Goal: Task Accomplishment & Management: Use online tool/utility

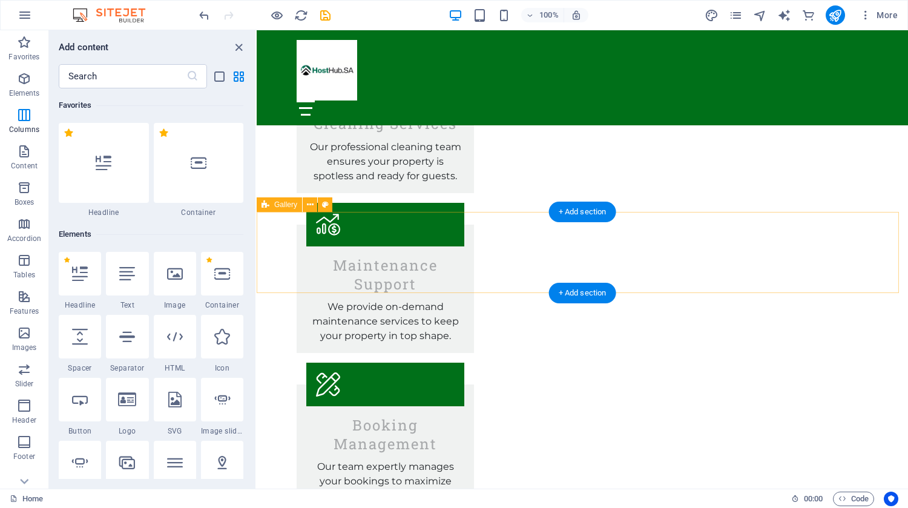
scroll to position [599, 0]
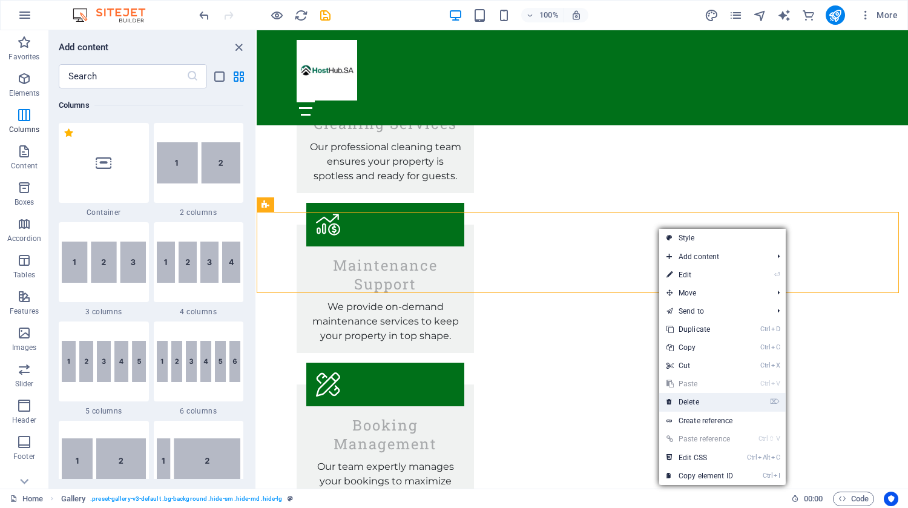
drag, startPoint x: 681, startPoint y: 405, endPoint x: 348, endPoint y: 201, distance: 390.5
click at [681, 405] on link "⌦ Delete" at bounding box center [699, 402] width 81 height 18
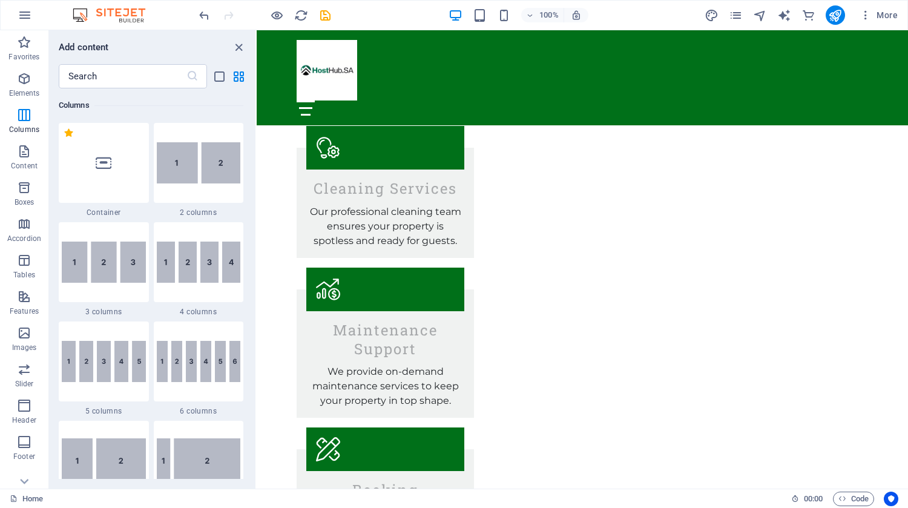
scroll to position [1540, 0]
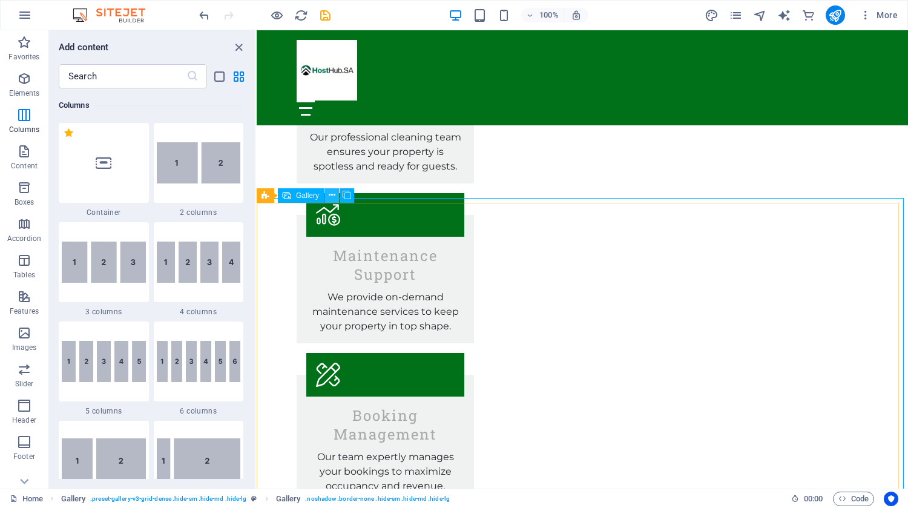
click at [331, 192] on icon at bounding box center [332, 195] width 7 height 13
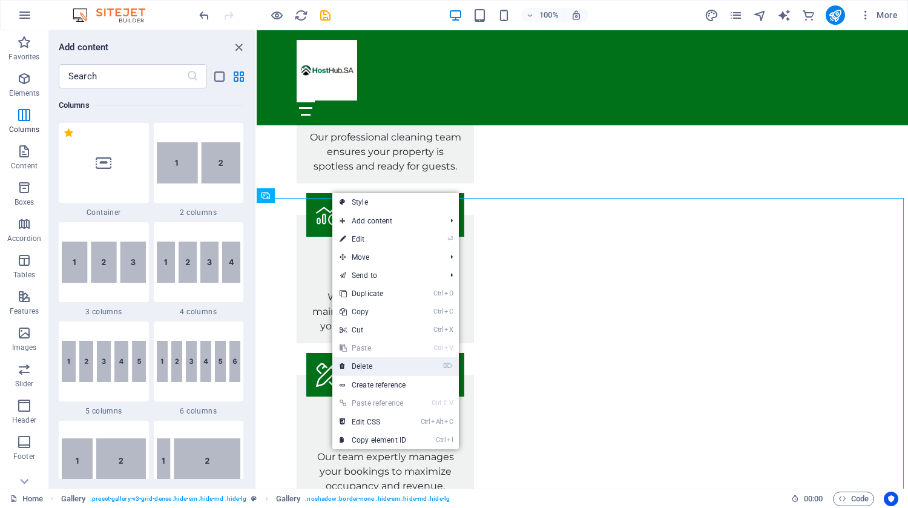
drag, startPoint x: 366, startPoint y: 373, endPoint x: 154, endPoint y: 305, distance: 222.7
click at [366, 373] on link "⌦ Delete" at bounding box center [372, 366] width 81 height 18
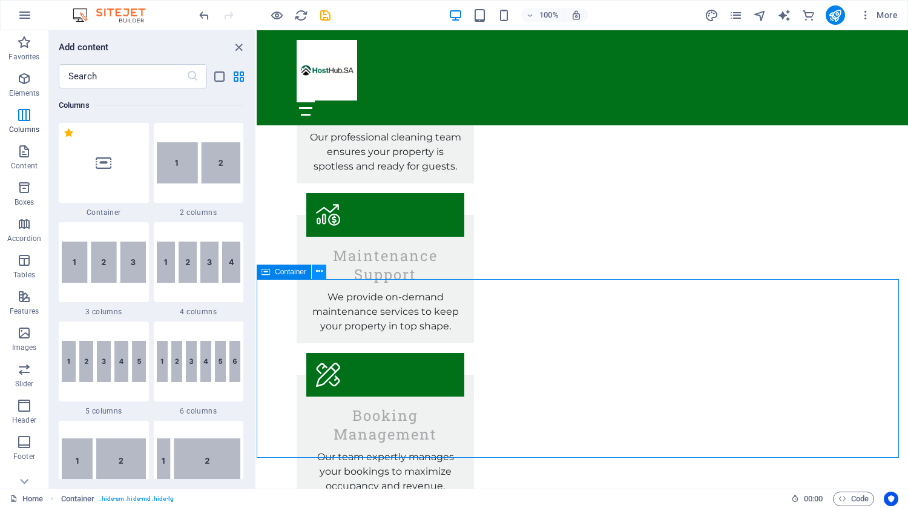
click at [321, 271] on icon at bounding box center [319, 271] width 7 height 13
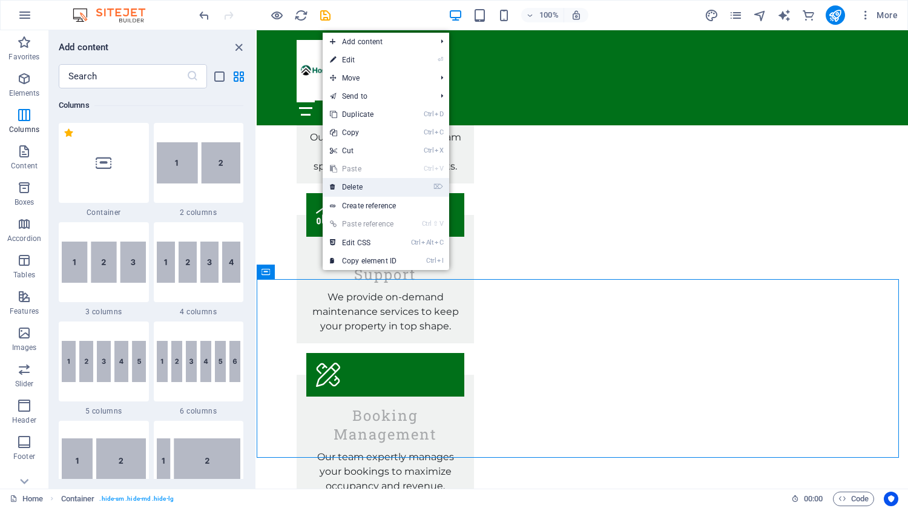
click at [356, 186] on link "⌦ Delete" at bounding box center [363, 187] width 81 height 18
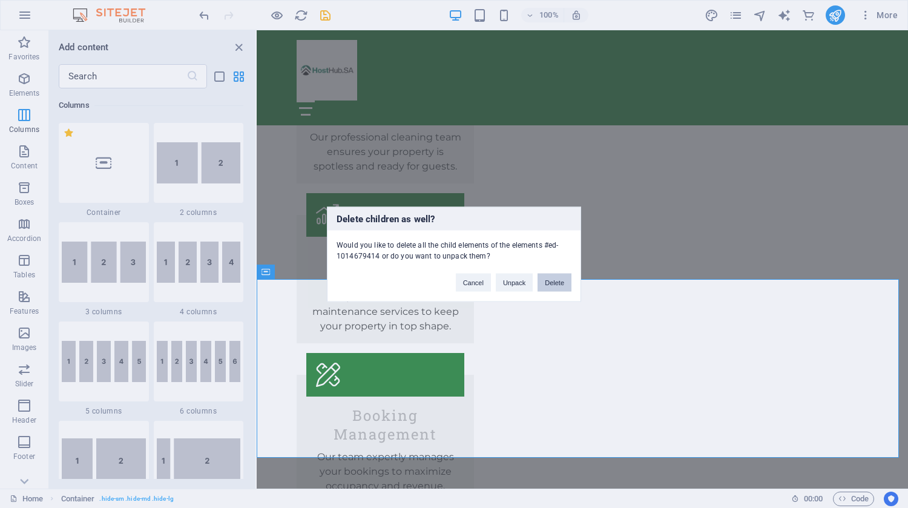
click at [552, 276] on button "Delete" at bounding box center [555, 282] width 34 height 18
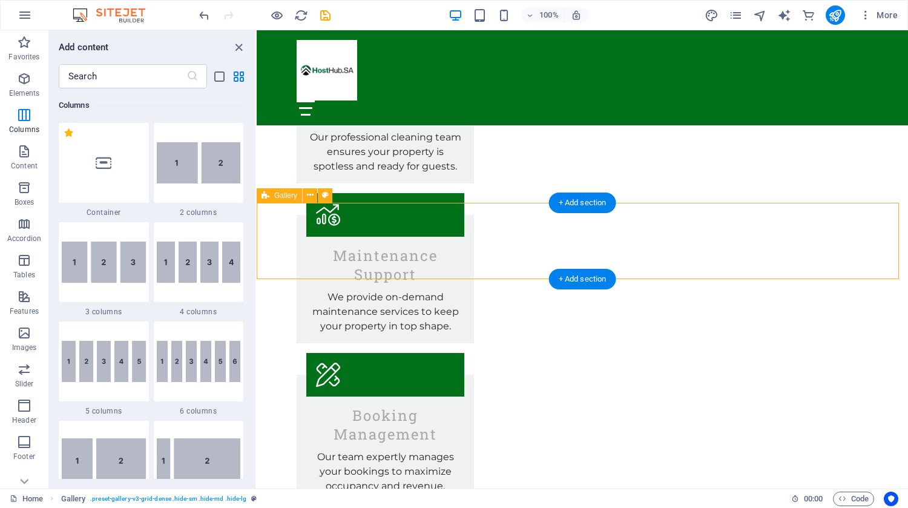
click at [312, 196] on icon at bounding box center [310, 195] width 7 height 13
drag, startPoint x: 351, startPoint y: 372, endPoint x: 157, endPoint y: 303, distance: 204.9
click link "⌦ Delete"
click at [0, 0] on button at bounding box center [0, 0] width 0 height 0
click div "+ Add section"
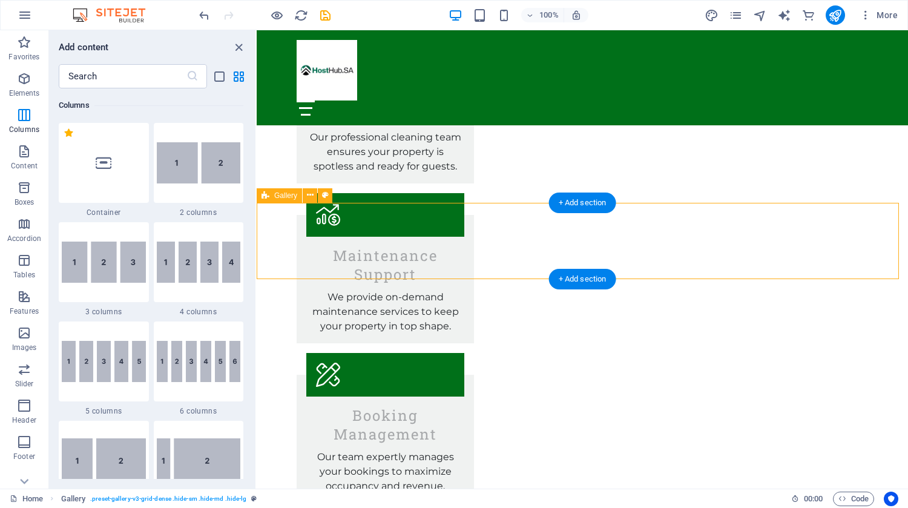
scroll to position [2118, 0]
click link "⏎ Edit"
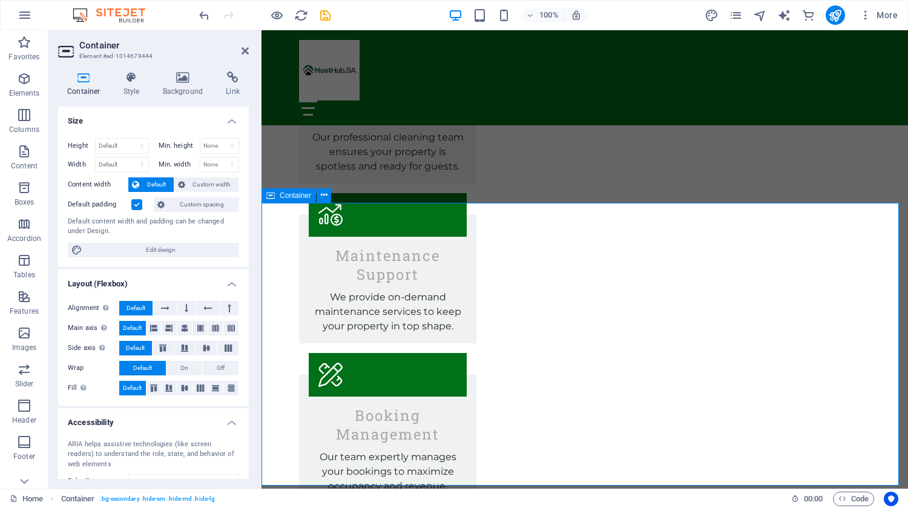
drag, startPoint x: 246, startPoint y: 170, endPoint x: 234, endPoint y: 301, distance: 131.9
click at [234, 301] on ul "Size Height Default px rem % vh vw Min. height None px rem % vh vw Width Defaul…" at bounding box center [153, 342] width 191 height 470
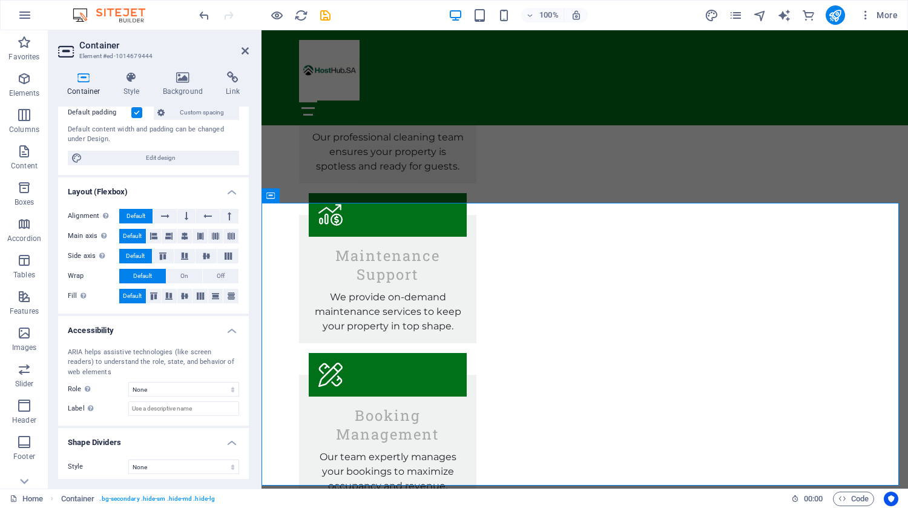
scroll to position [97, 0]
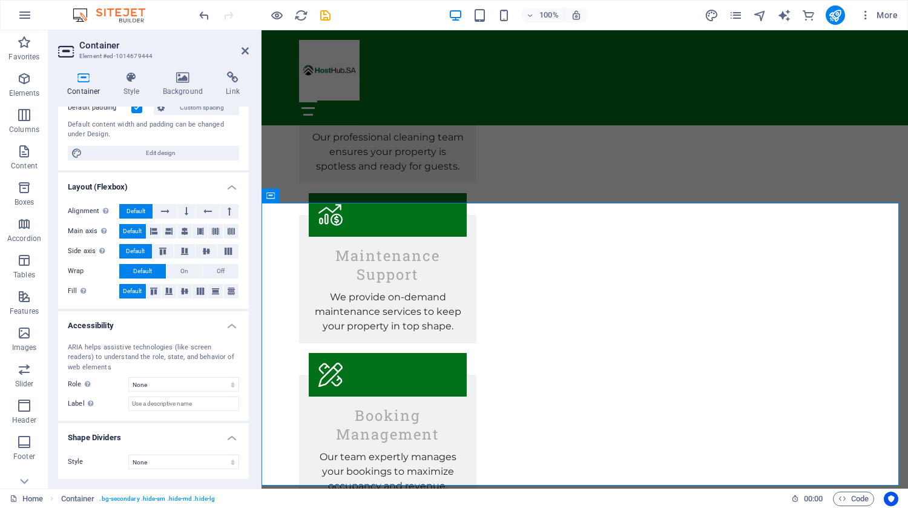
click at [244, 132] on div "Height Default px rem % vh vw Min. height None px rem % vh vw Width Default px …" at bounding box center [153, 100] width 191 height 139
click at [245, 128] on div "Height Default px rem % vh vw Min. height None px rem % vh vw Width Default px …" at bounding box center [153, 100] width 191 height 139
click at [246, 113] on div "Height Default px rem % vh vw Min. height None px rem % vh vw Width Default px …" at bounding box center [153, 100] width 191 height 139
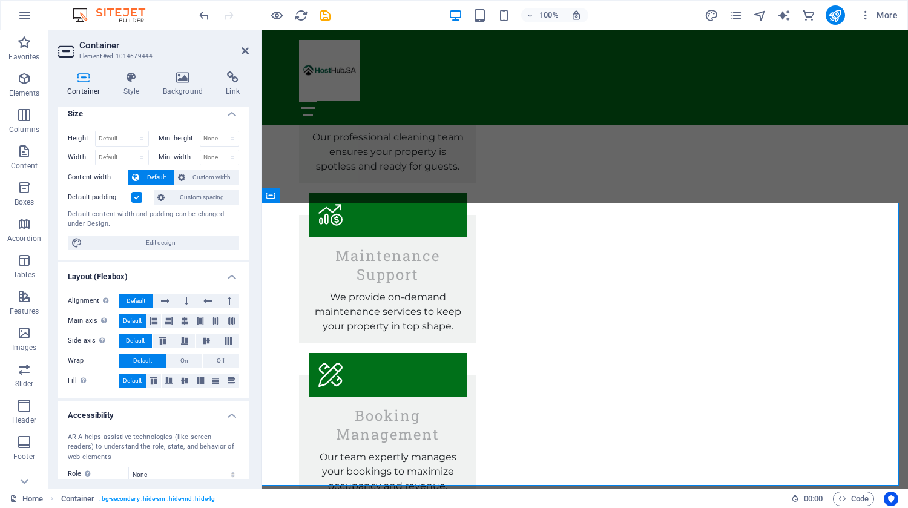
scroll to position [0, 0]
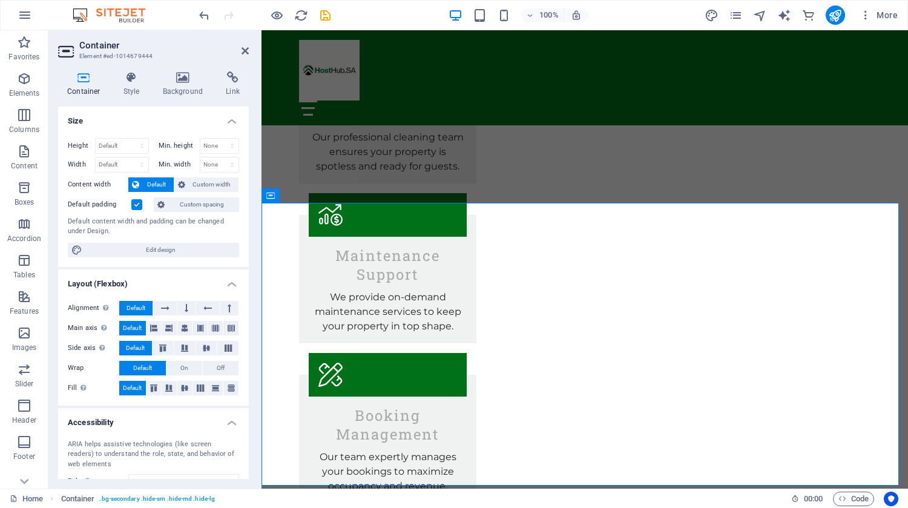
click at [84, 84] on h4 "Container" at bounding box center [86, 83] width 56 height 25
click at [138, 82] on icon at bounding box center [131, 77] width 35 height 12
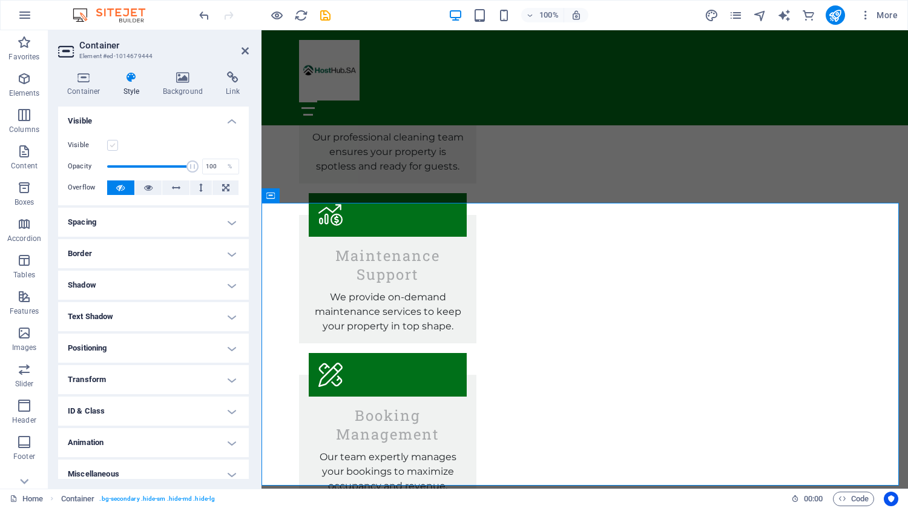
click at [111, 145] on label at bounding box center [112, 145] width 11 height 11
click at [0, 0] on input "Visible" at bounding box center [0, 0] width 0 height 0
click at [148, 186] on icon at bounding box center [148, 187] width 8 height 15
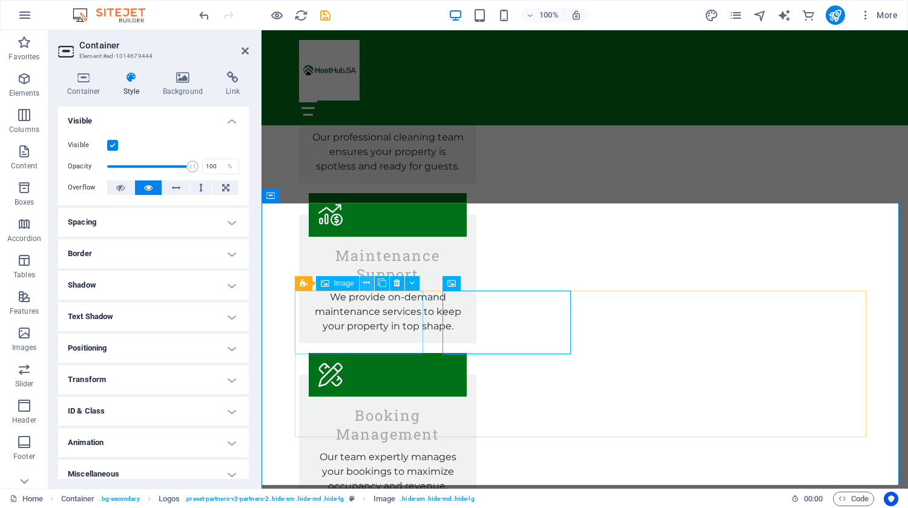
click at [367, 281] on icon at bounding box center [366, 283] width 7 height 13
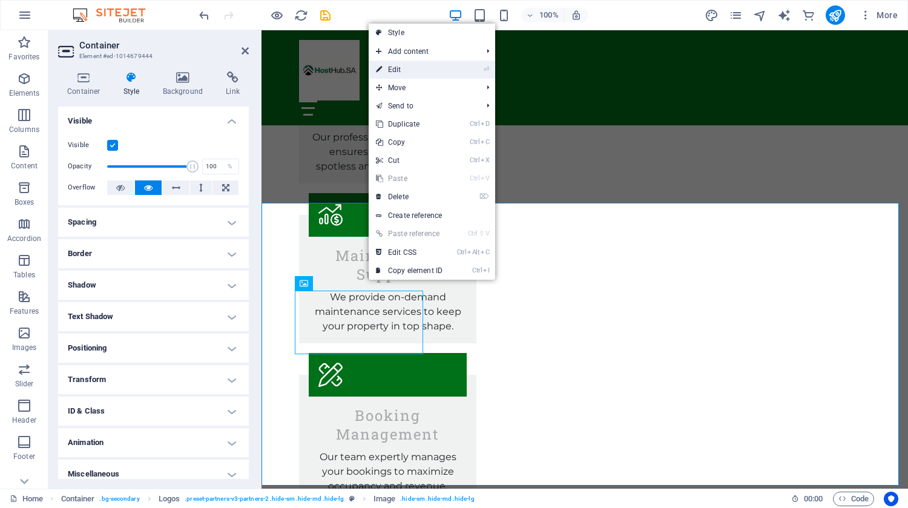
click at [419, 73] on link "⏎ Edit" at bounding box center [409, 70] width 81 height 18
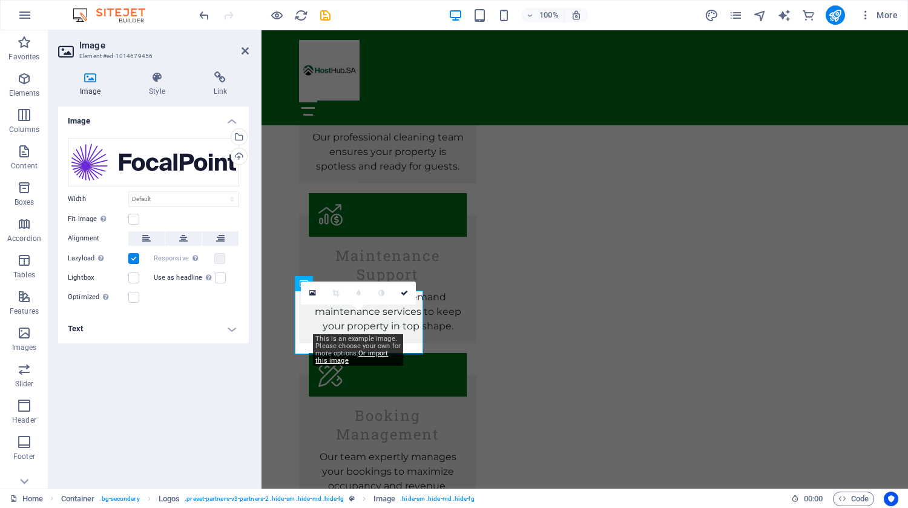
click at [156, 100] on div "Image Style Link Image Drag files here, click to choose files or select files f…" at bounding box center [153, 274] width 191 height 407
click at [156, 88] on h4 "Style" at bounding box center [159, 83] width 64 height 25
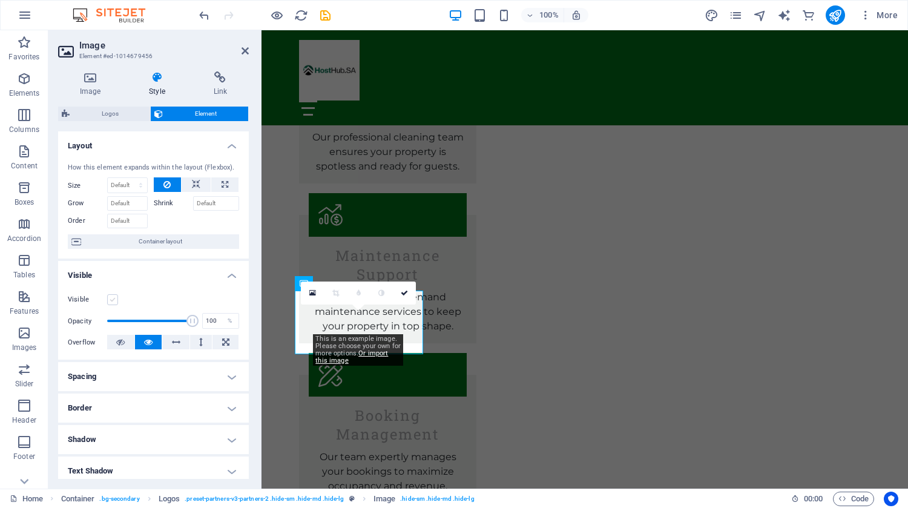
click at [114, 299] on label at bounding box center [112, 299] width 11 height 11
click at [0, 0] on input "Visible" at bounding box center [0, 0] width 0 height 0
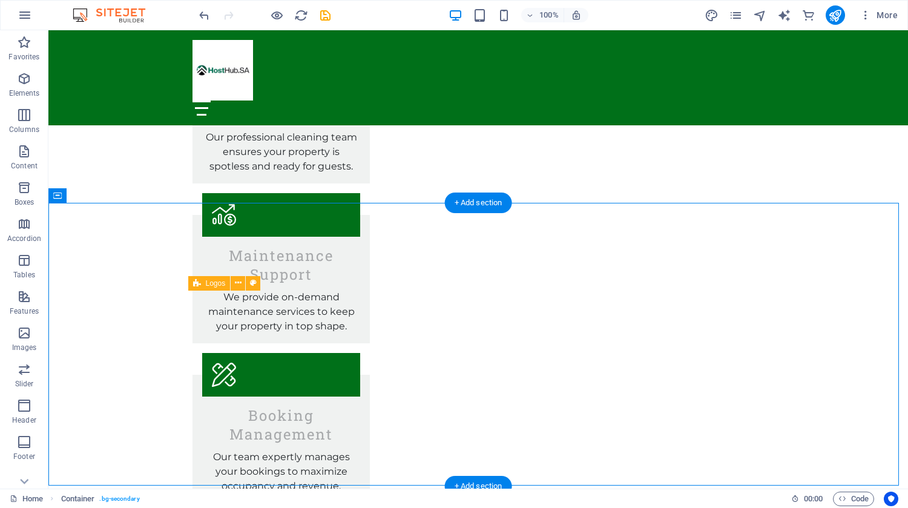
drag, startPoint x: 601, startPoint y: 357, endPoint x: 419, endPoint y: 298, distance: 191.5
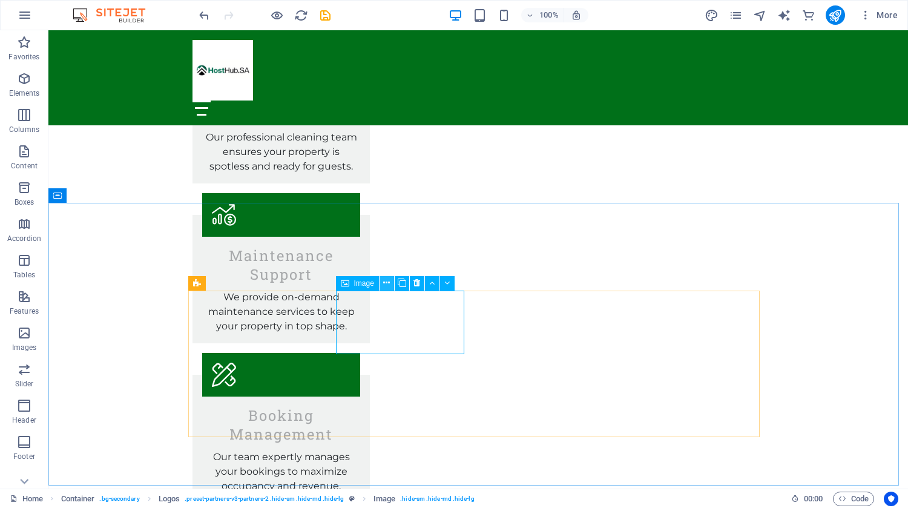
click at [387, 280] on icon at bounding box center [386, 283] width 7 height 13
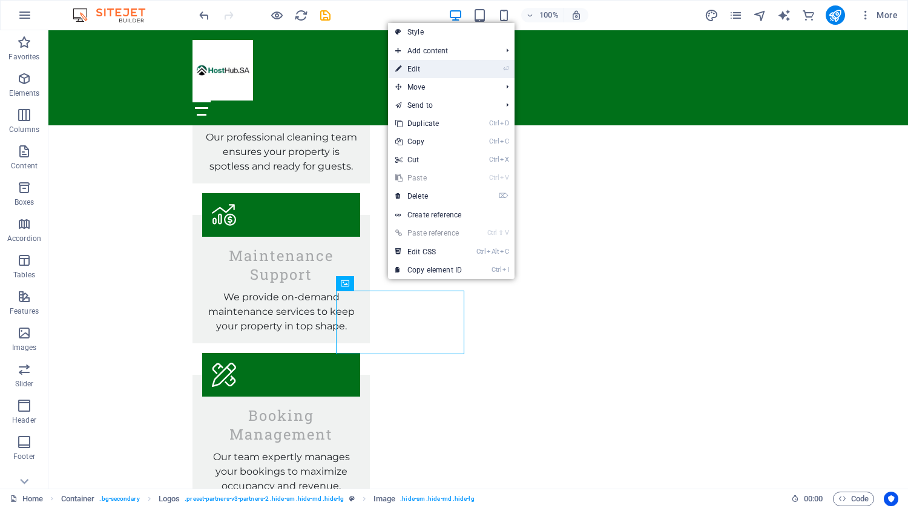
drag, startPoint x: 427, startPoint y: 71, endPoint x: 164, endPoint y: 43, distance: 264.8
click at [427, 71] on link "⏎ Edit" at bounding box center [428, 69] width 81 height 18
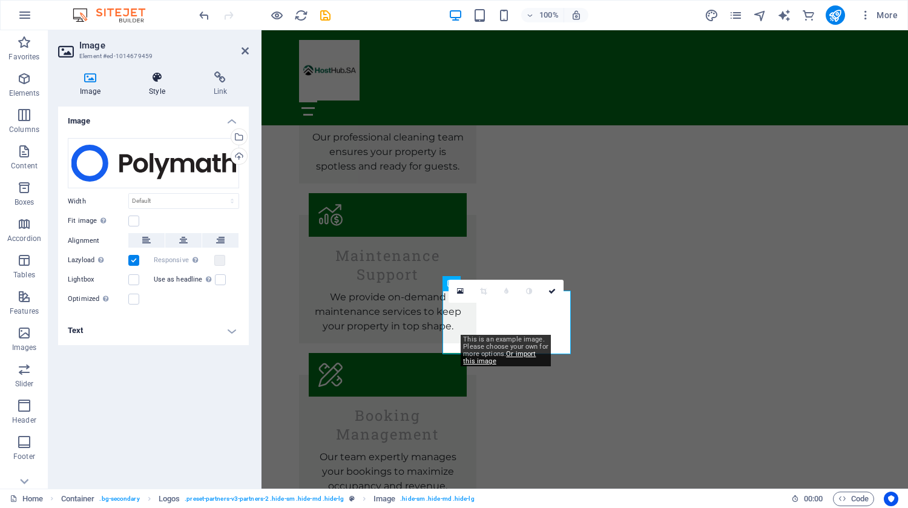
click at [163, 84] on h4 "Style" at bounding box center [159, 83] width 64 height 25
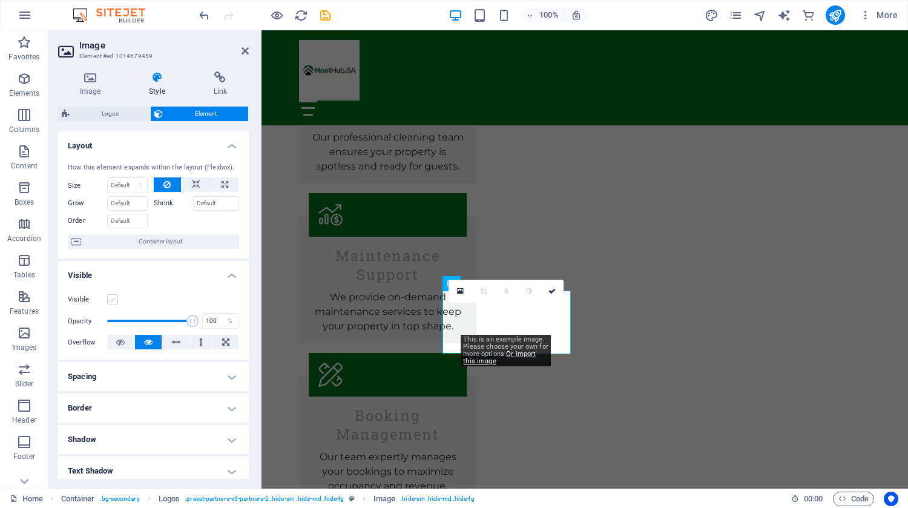
click at [112, 295] on label at bounding box center [112, 299] width 11 height 11
click at [0, 0] on input "Visible" at bounding box center [0, 0] width 0 height 0
drag, startPoint x: 247, startPoint y: 48, endPoint x: 527, endPoint y: 226, distance: 331.7
click at [247, 48] on icon at bounding box center [245, 51] width 7 height 10
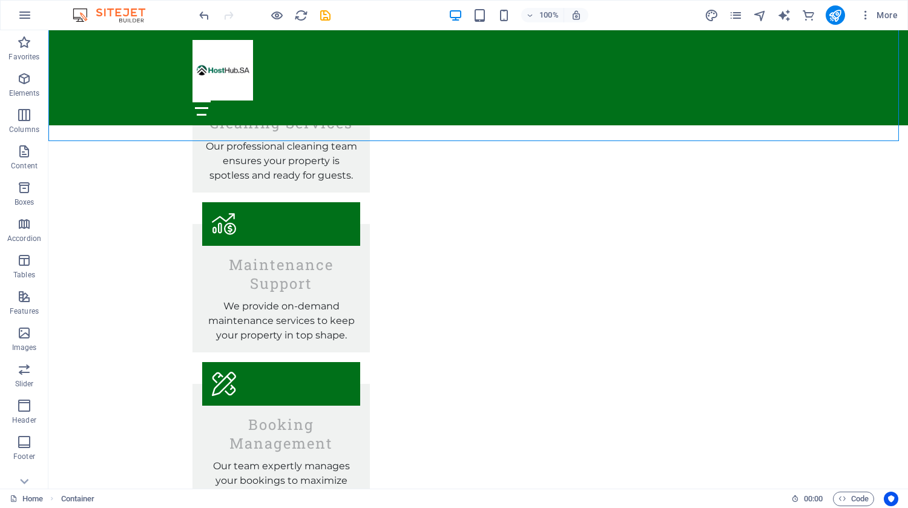
scroll to position [1495, 0]
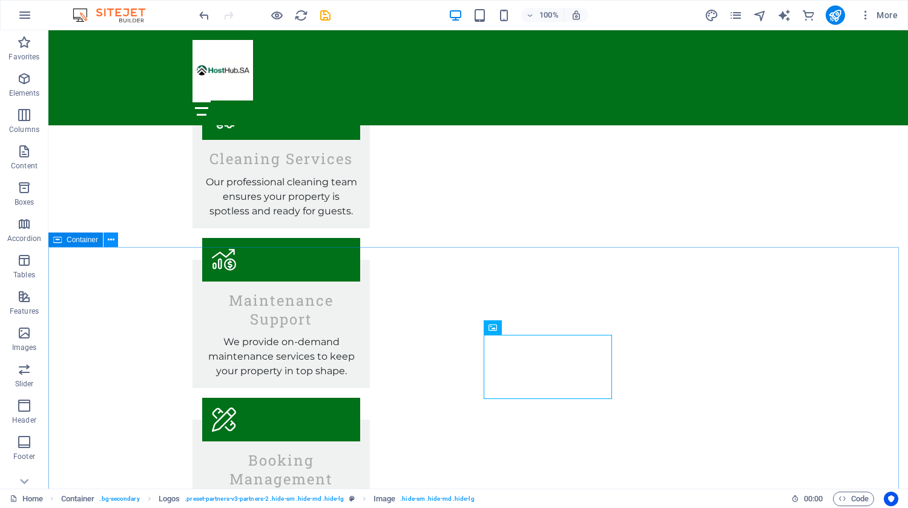
click at [110, 240] on icon at bounding box center [111, 240] width 7 height 13
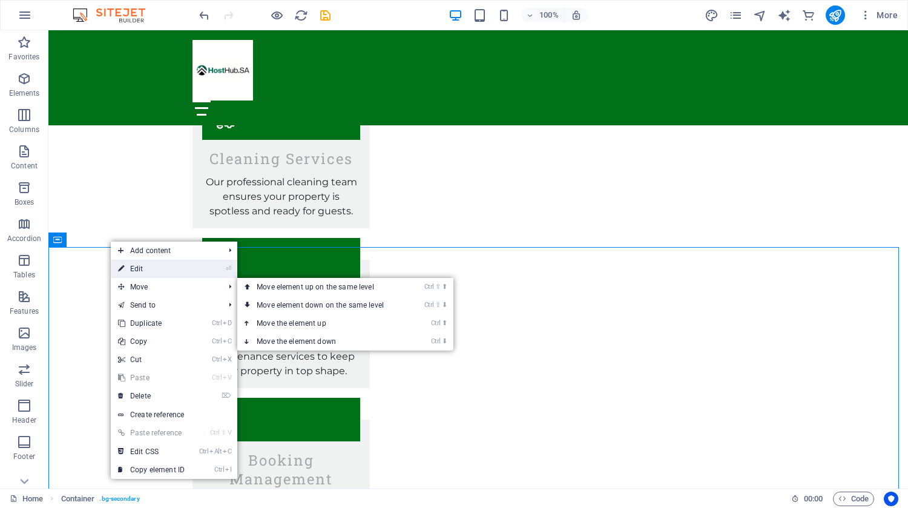
click at [178, 272] on link "⏎ Edit" at bounding box center [151, 269] width 81 height 18
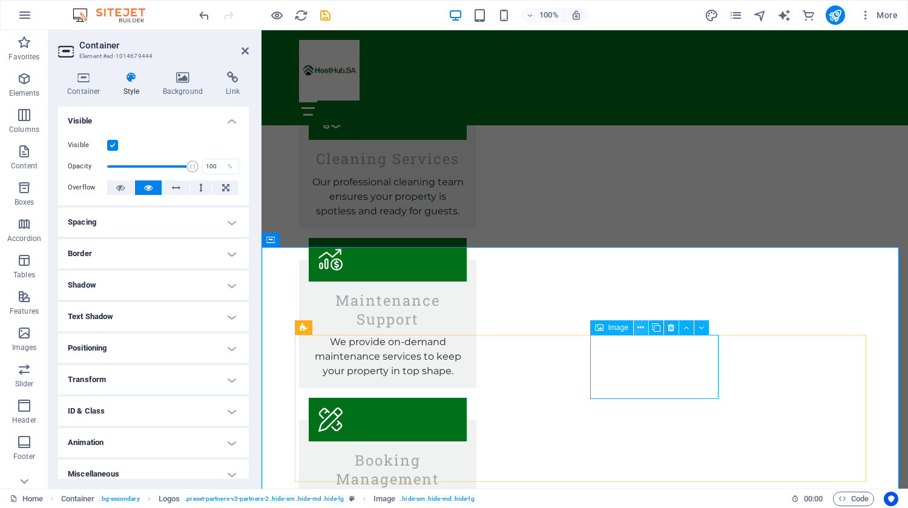
click at [641, 325] on icon at bounding box center [640, 327] width 7 height 13
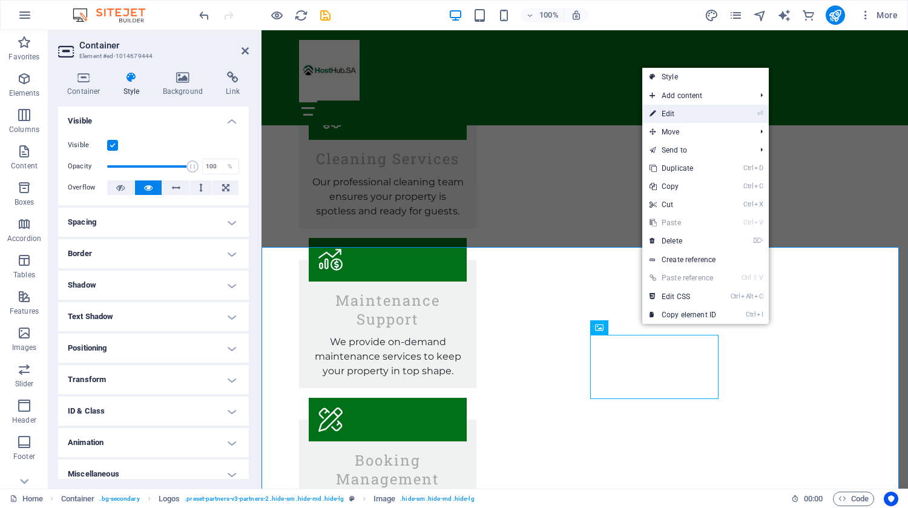
drag, startPoint x: 668, startPoint y: 113, endPoint x: 406, endPoint y: 83, distance: 264.5
click at [668, 113] on link "⏎ Edit" at bounding box center [682, 114] width 81 height 18
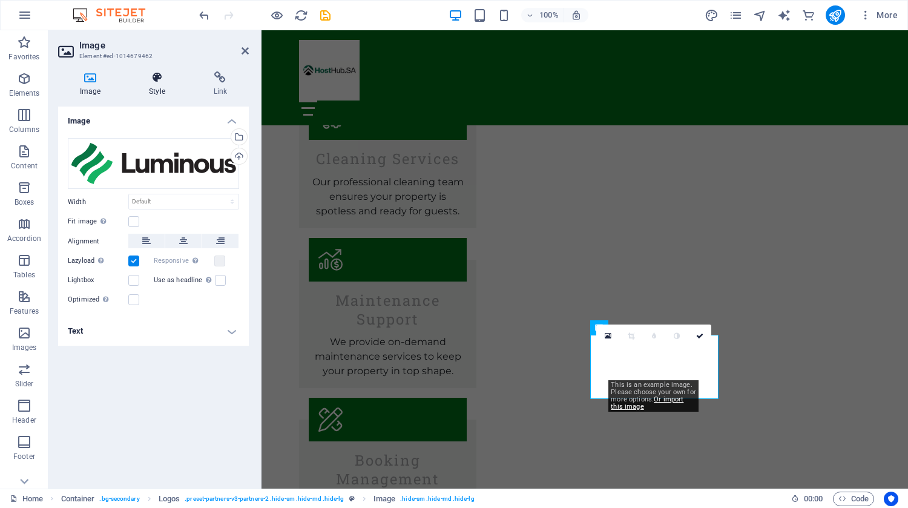
click at [156, 78] on icon at bounding box center [156, 77] width 59 height 12
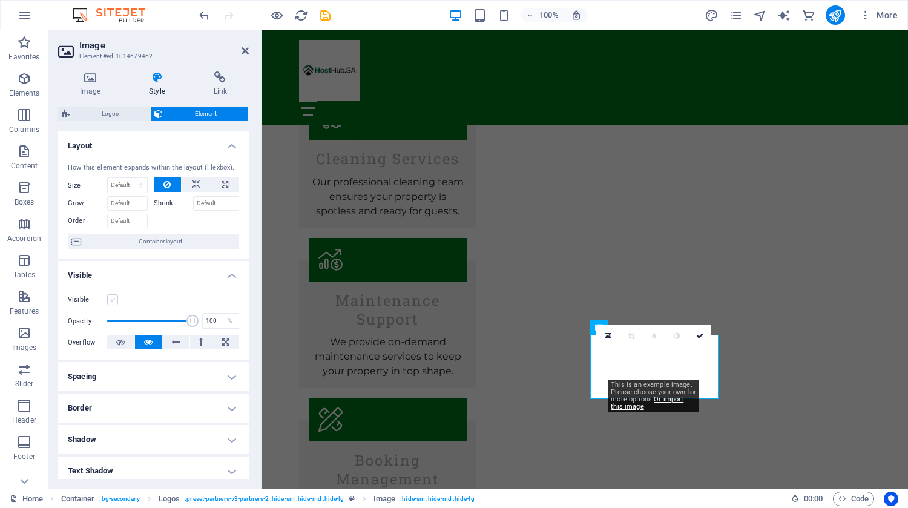
click at [114, 300] on label at bounding box center [112, 299] width 11 height 11
click at [0, 0] on input "Visible" at bounding box center [0, 0] width 0 height 0
drag, startPoint x: 248, startPoint y: 49, endPoint x: 444, endPoint y: 186, distance: 239.0
click at [248, 48] on icon at bounding box center [245, 51] width 7 height 10
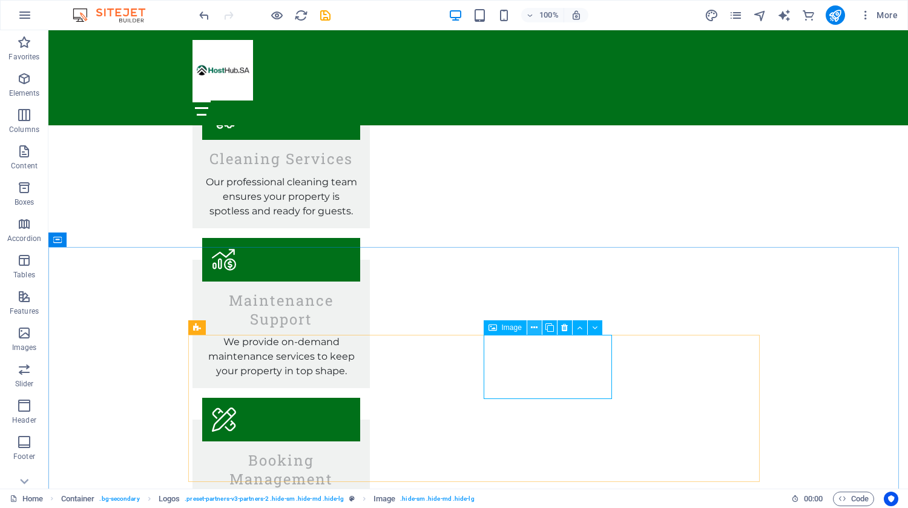
click at [533, 325] on icon at bounding box center [534, 327] width 7 height 13
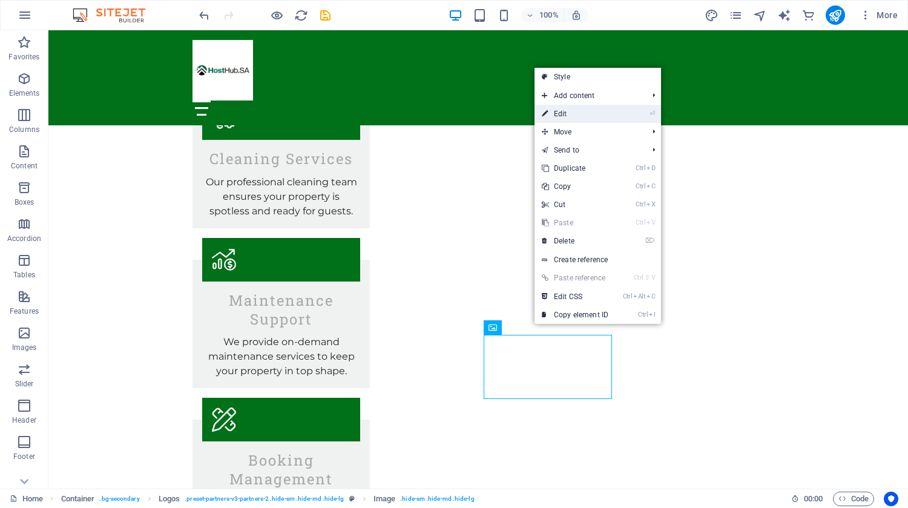
click at [556, 115] on link "⏎ Edit" at bounding box center [575, 114] width 81 height 18
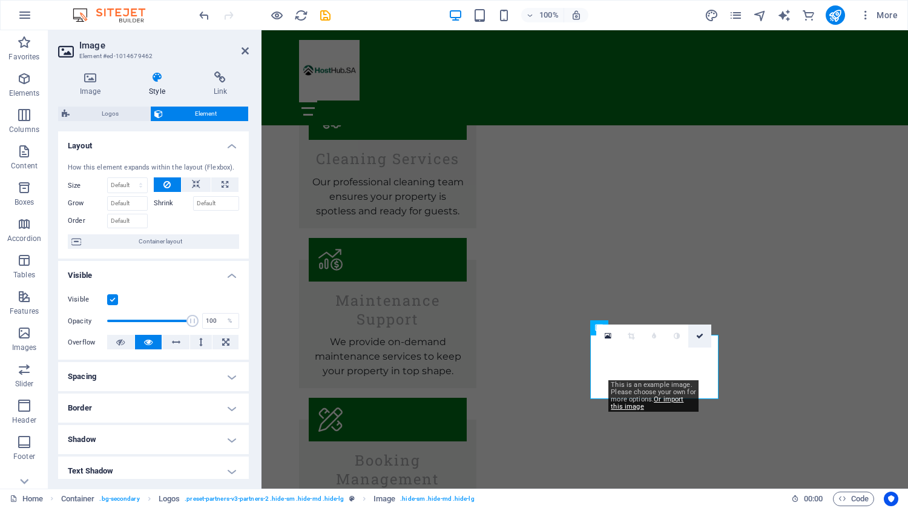
drag, startPoint x: 702, startPoint y: 335, endPoint x: 642, endPoint y: 309, distance: 65.3
click at [702, 335] on icon at bounding box center [699, 335] width 7 height 7
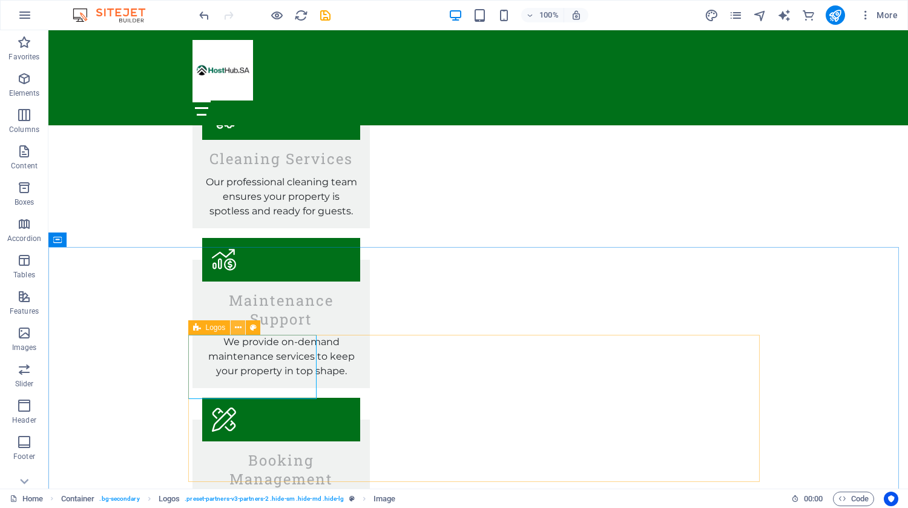
click at [240, 332] on icon at bounding box center [238, 327] width 7 height 13
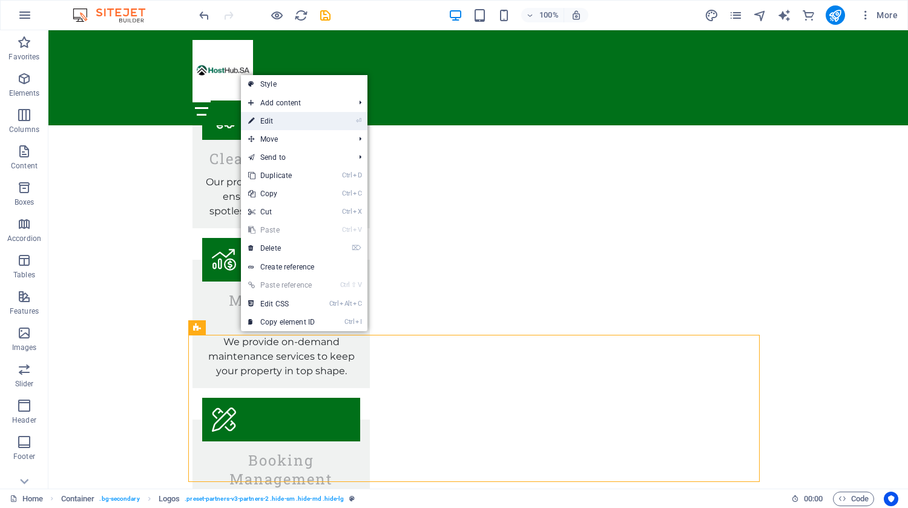
click at [307, 122] on link "⏎ Edit" at bounding box center [281, 121] width 81 height 18
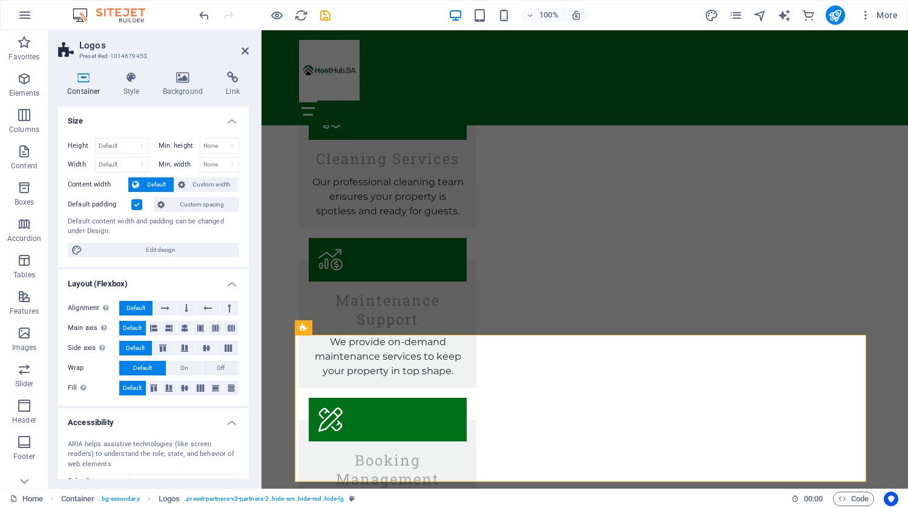
click at [82, 77] on icon at bounding box center [83, 77] width 51 height 12
click at [181, 88] on h4 "Background" at bounding box center [186, 83] width 64 height 25
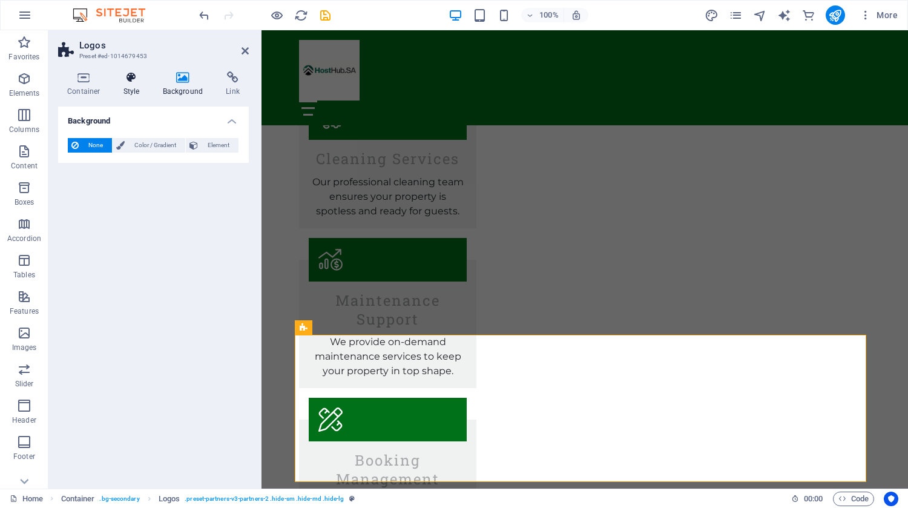
click at [129, 88] on h4 "Style" at bounding box center [133, 83] width 39 height 25
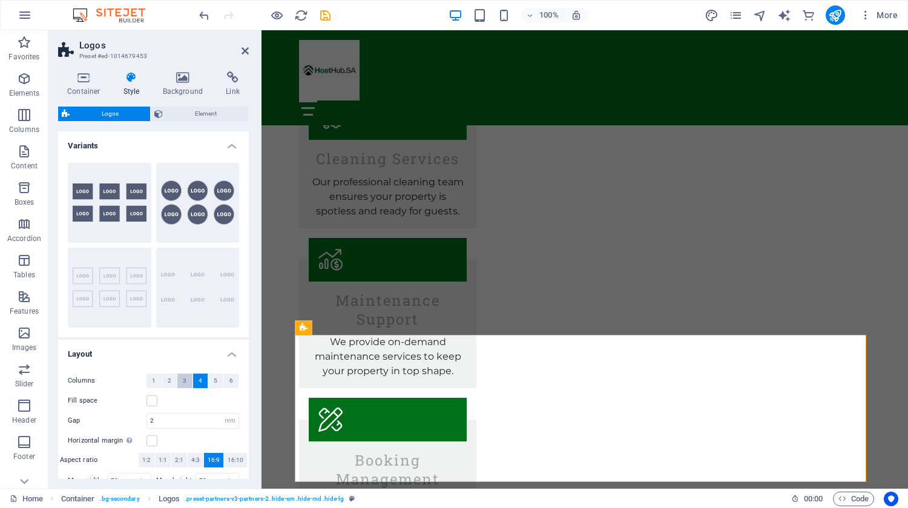
click at [189, 377] on button "3" at bounding box center [184, 381] width 15 height 15
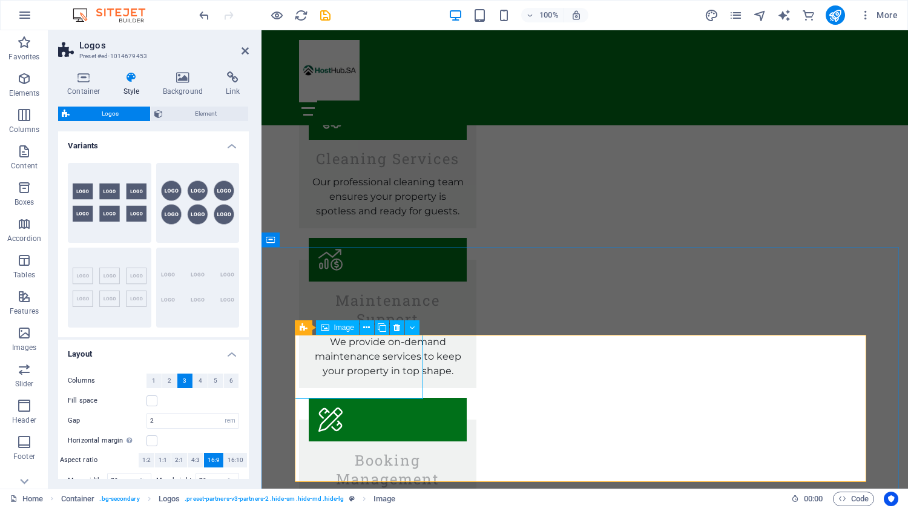
click at [340, 324] on span "Image" at bounding box center [344, 327] width 20 height 7
click at [333, 328] on div "Image" at bounding box center [337, 327] width 43 height 15
click at [343, 328] on span "Image" at bounding box center [344, 327] width 20 height 7
click at [368, 332] on icon at bounding box center [366, 327] width 7 height 13
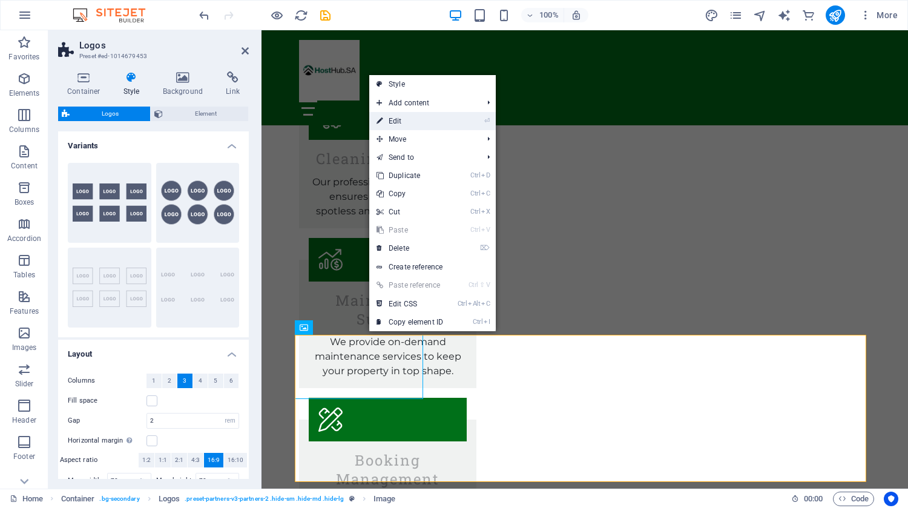
click at [418, 116] on link "⏎ Edit" at bounding box center [409, 121] width 81 height 18
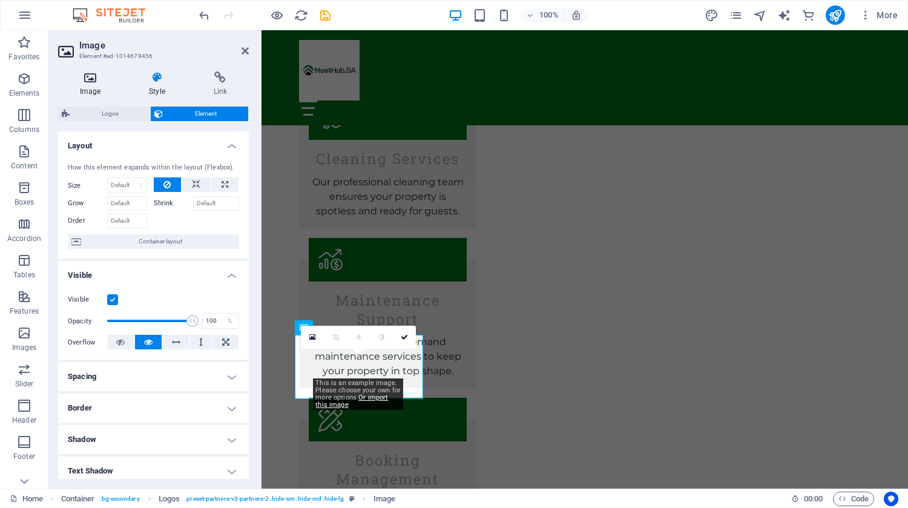
click at [87, 93] on h4 "Image" at bounding box center [92, 83] width 69 height 25
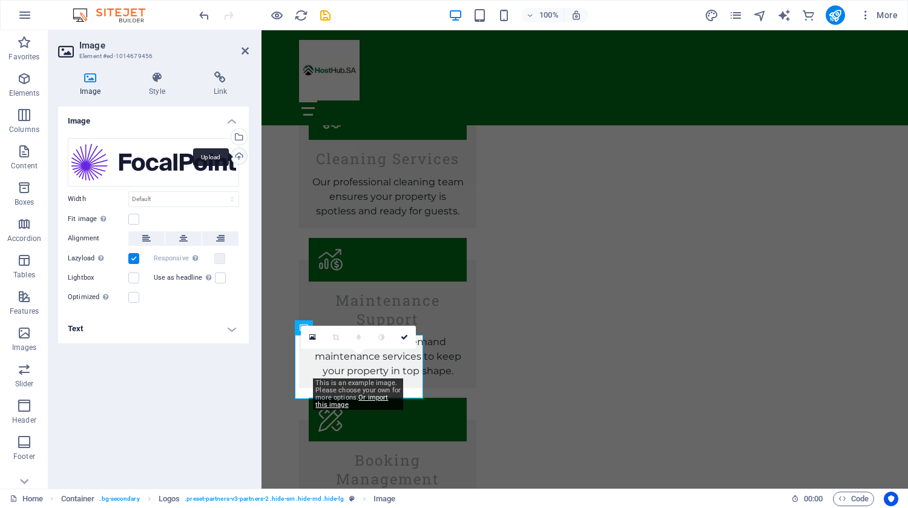
click at [241, 157] on div "Upload" at bounding box center [238, 157] width 18 height 18
click at [410, 333] on link at bounding box center [404, 337] width 23 height 23
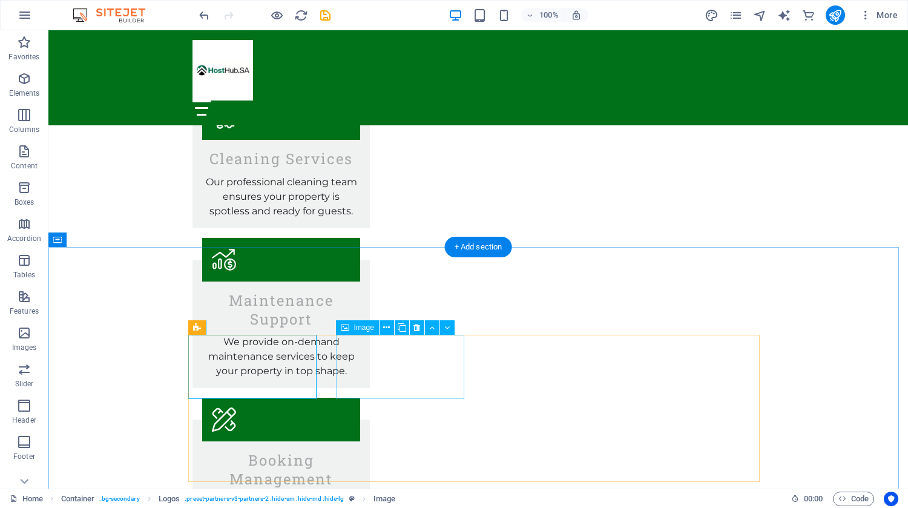
click at [383, 328] on icon at bounding box center [386, 327] width 7 height 13
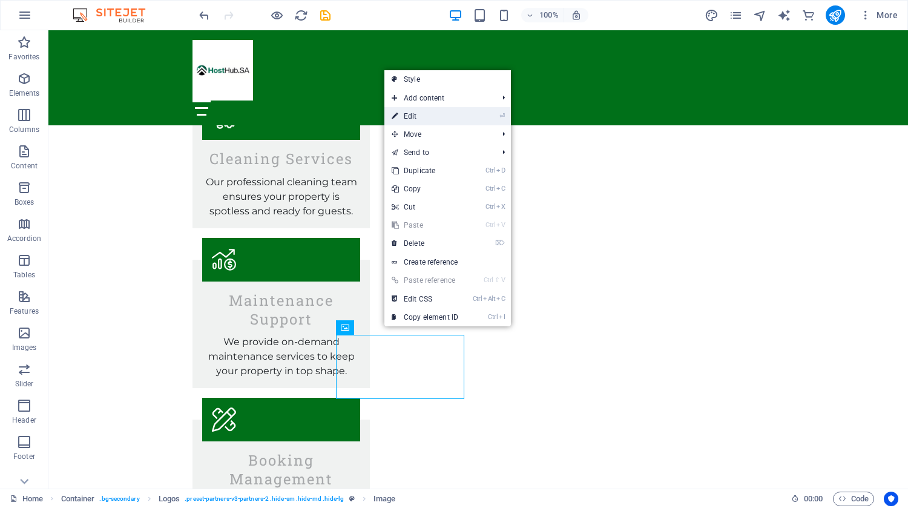
click at [445, 116] on link "⏎ Edit" at bounding box center [424, 116] width 81 height 18
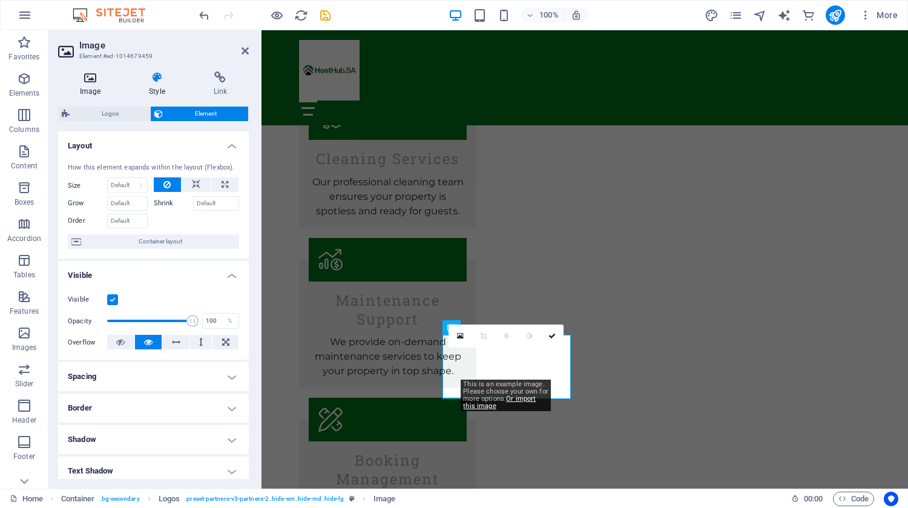
click at [91, 84] on h4 "Image" at bounding box center [92, 83] width 69 height 25
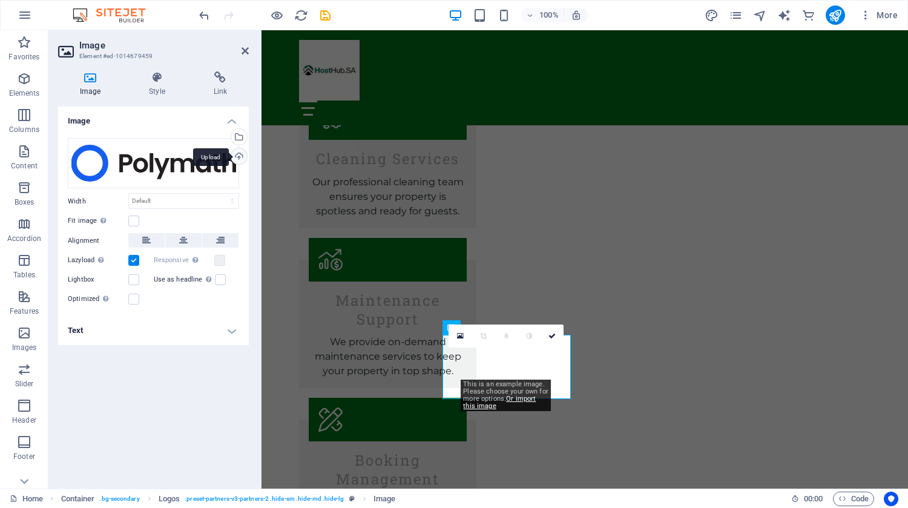
click at [239, 153] on div "Upload" at bounding box center [238, 157] width 18 height 18
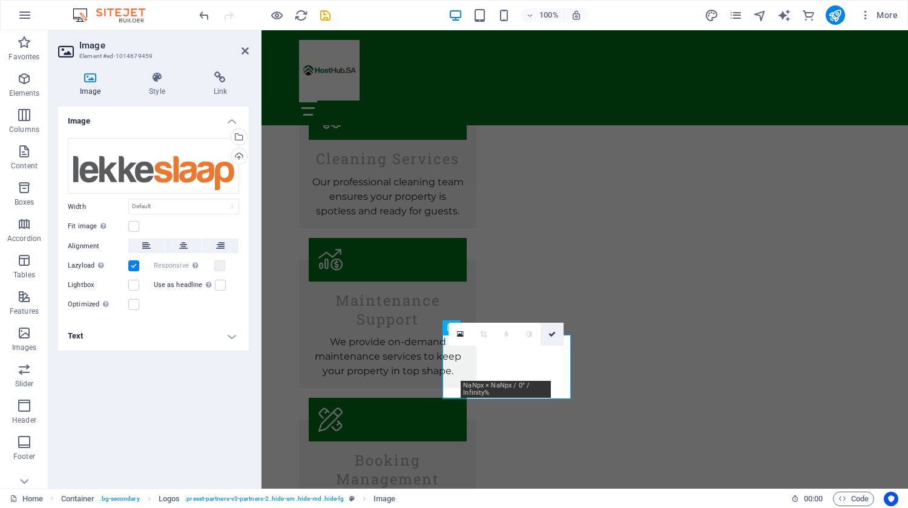
click at [556, 333] on icon at bounding box center [551, 334] width 7 height 7
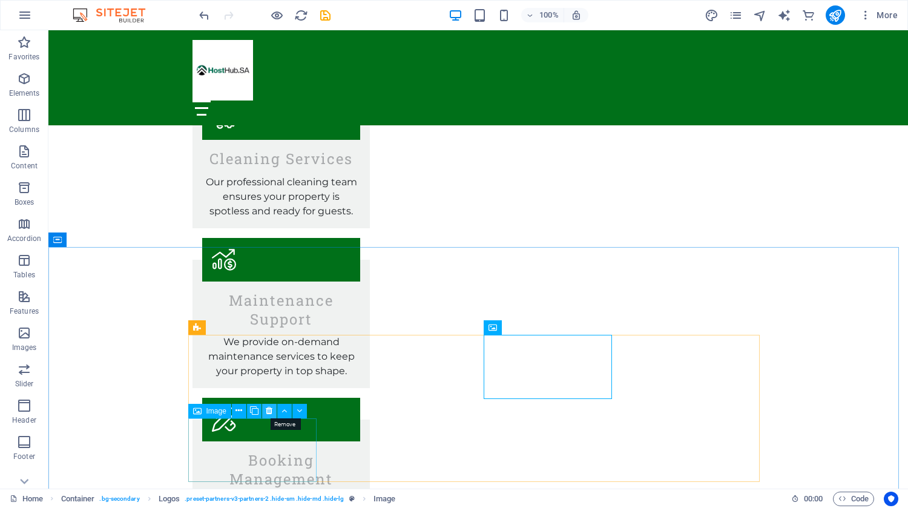
click at [271, 409] on icon at bounding box center [269, 410] width 7 height 13
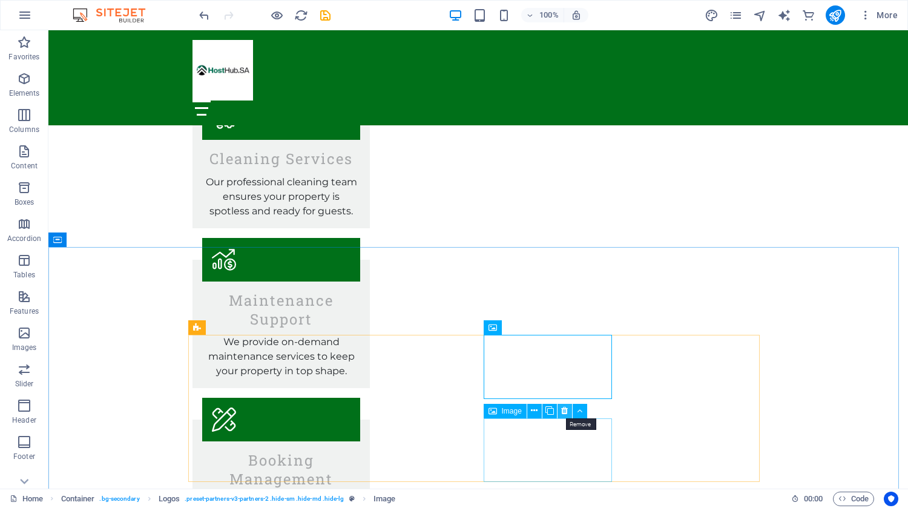
click at [566, 411] on icon at bounding box center [564, 410] width 7 height 13
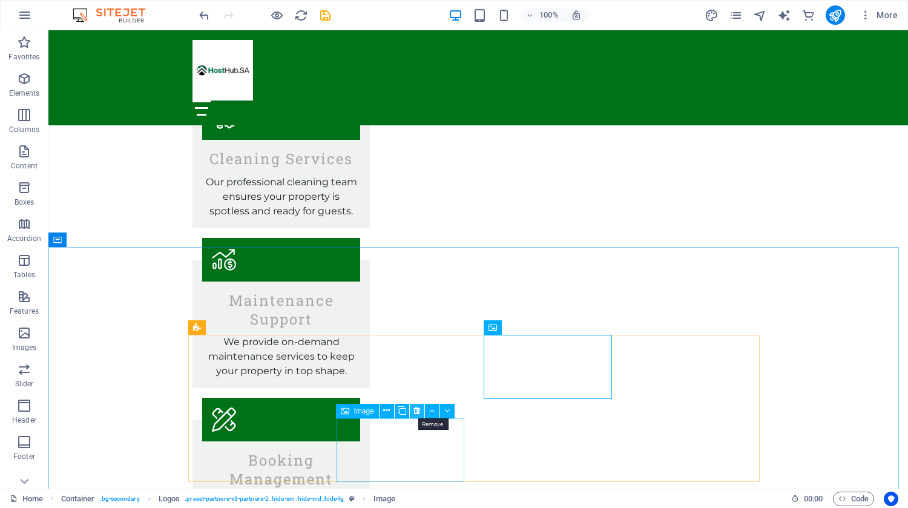
click at [415, 410] on icon at bounding box center [416, 410] width 7 height 13
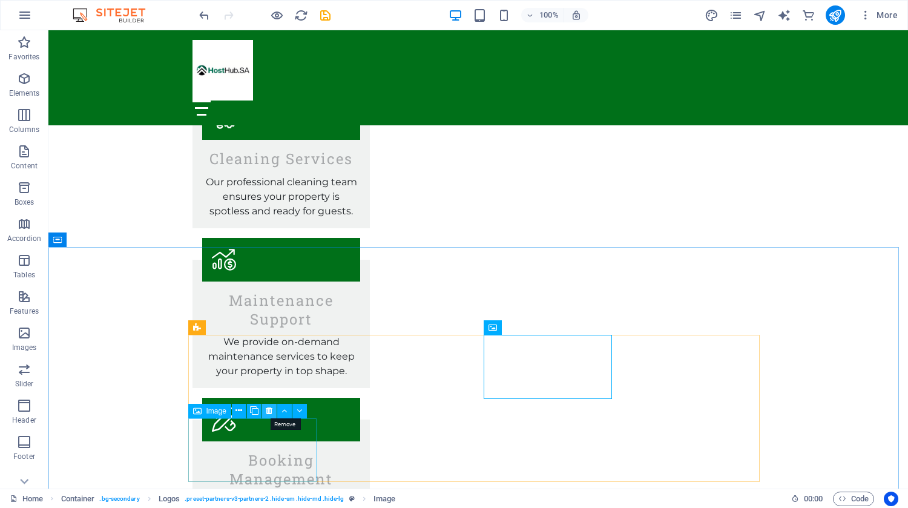
click at [268, 410] on icon at bounding box center [269, 410] width 7 height 13
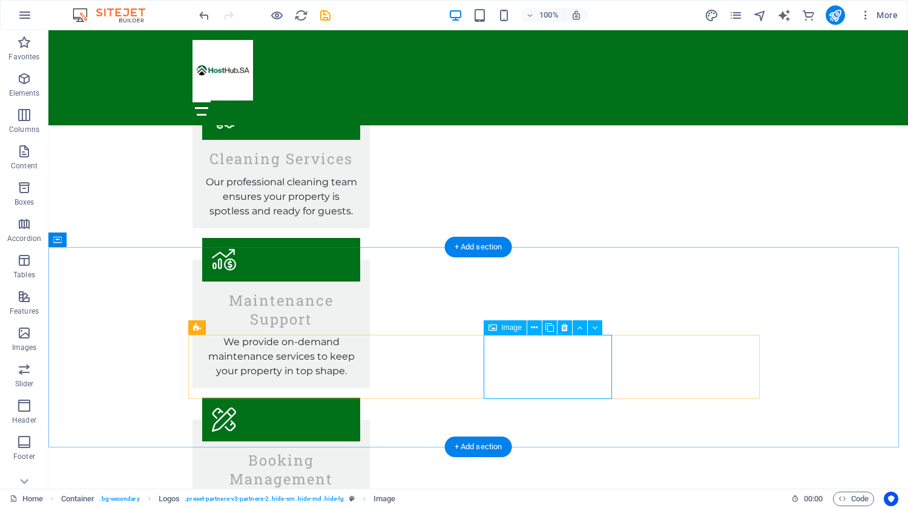
click at [536, 329] on icon at bounding box center [534, 327] width 7 height 13
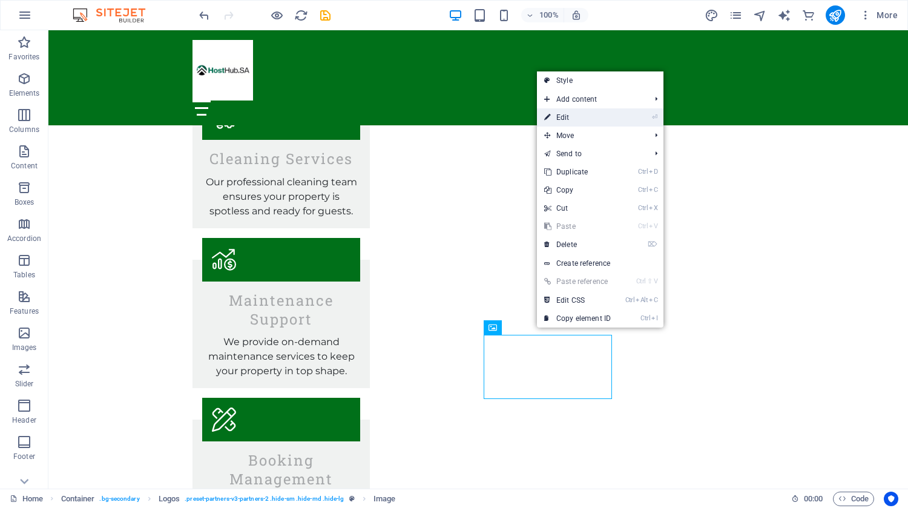
click at [597, 116] on link "⏎ Edit" at bounding box center [577, 117] width 81 height 18
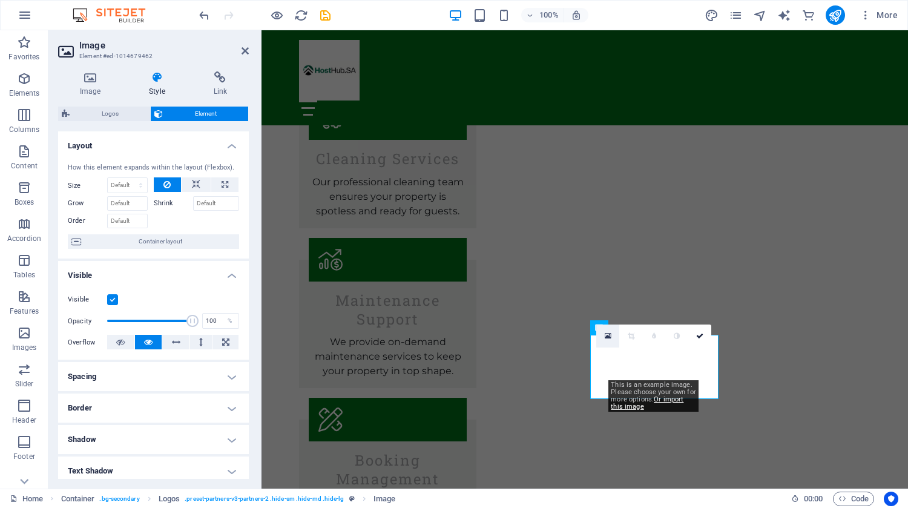
click at [609, 340] on icon at bounding box center [608, 336] width 7 height 8
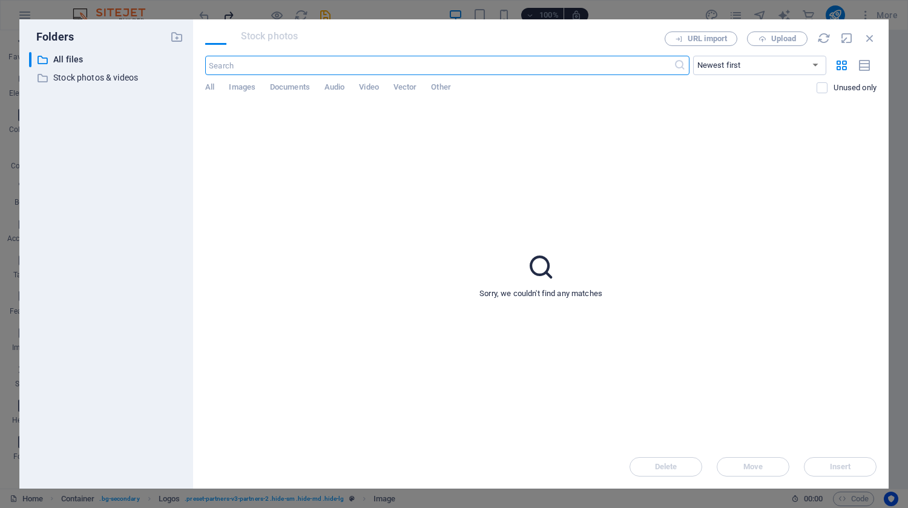
scroll to position [1871, 0]
click at [776, 38] on span "Upload" at bounding box center [783, 38] width 25 height 7
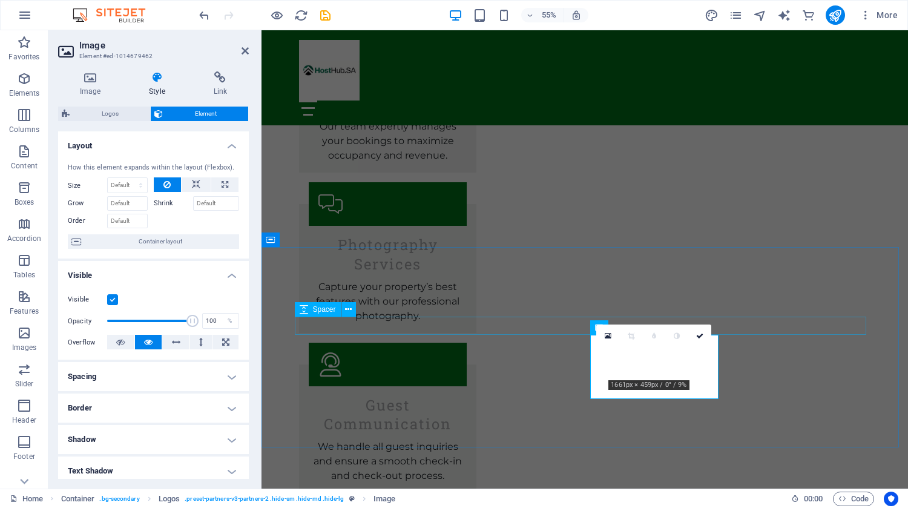
scroll to position [1495, 0]
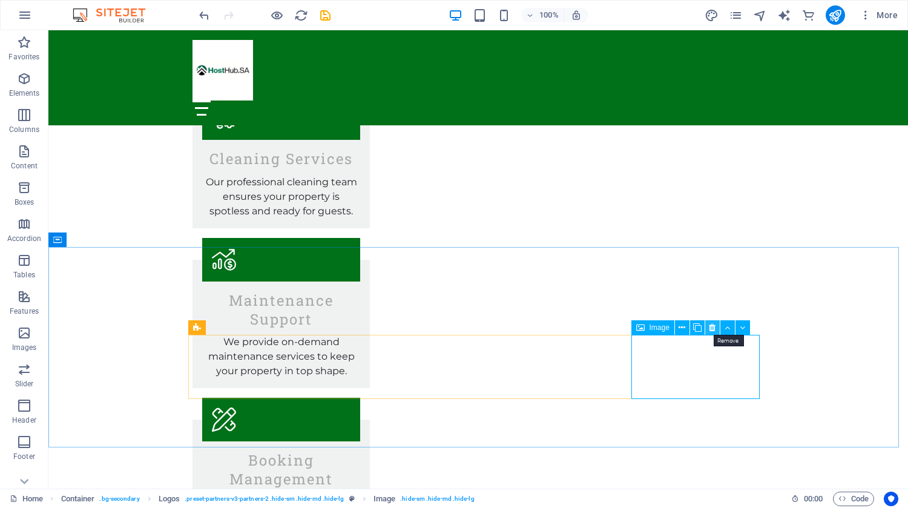
click at [711, 326] on icon at bounding box center [712, 327] width 7 height 13
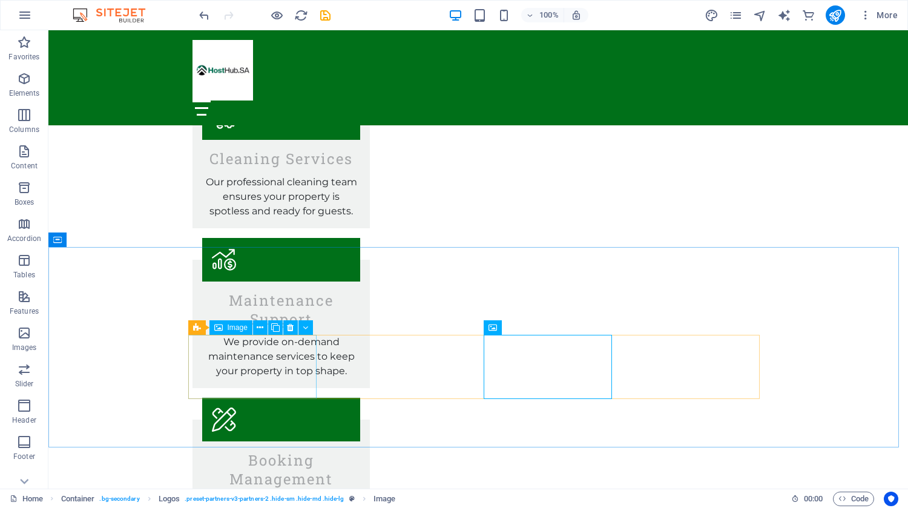
click at [237, 328] on span "Image" at bounding box center [238, 327] width 20 height 7
click at [262, 329] on icon at bounding box center [260, 327] width 7 height 13
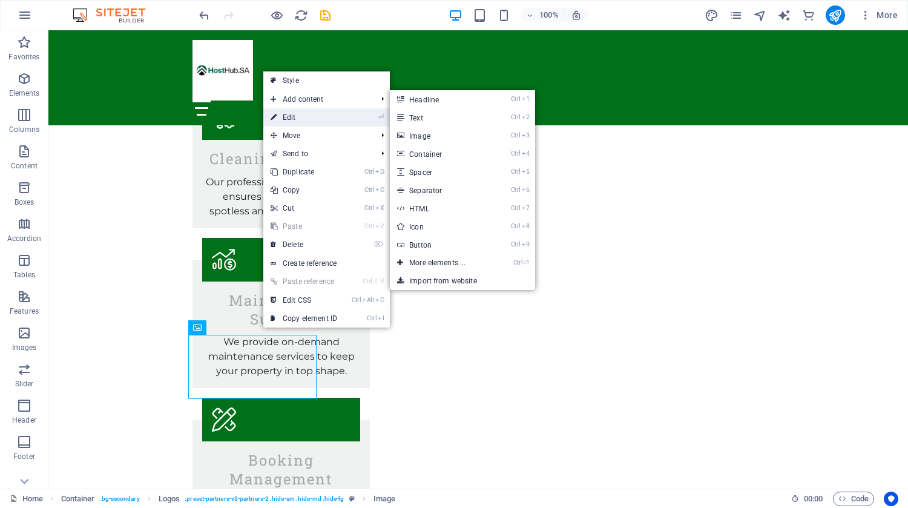
click at [317, 116] on link "⏎ Edit" at bounding box center [303, 117] width 81 height 18
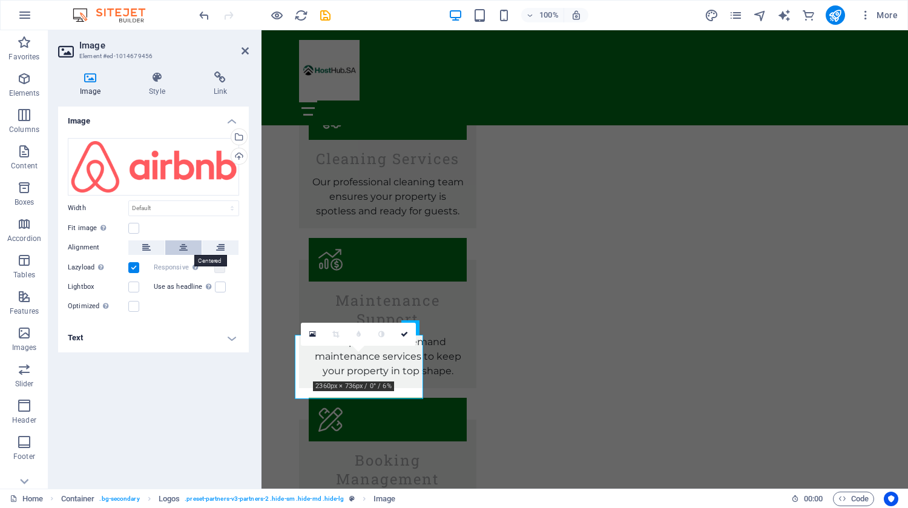
click at [180, 248] on icon at bounding box center [183, 247] width 8 height 15
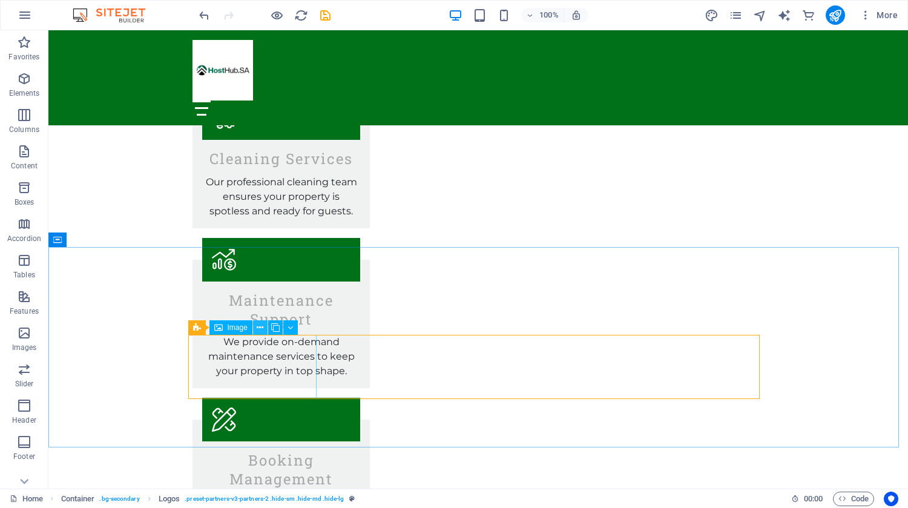
click at [261, 328] on icon at bounding box center [260, 327] width 7 height 13
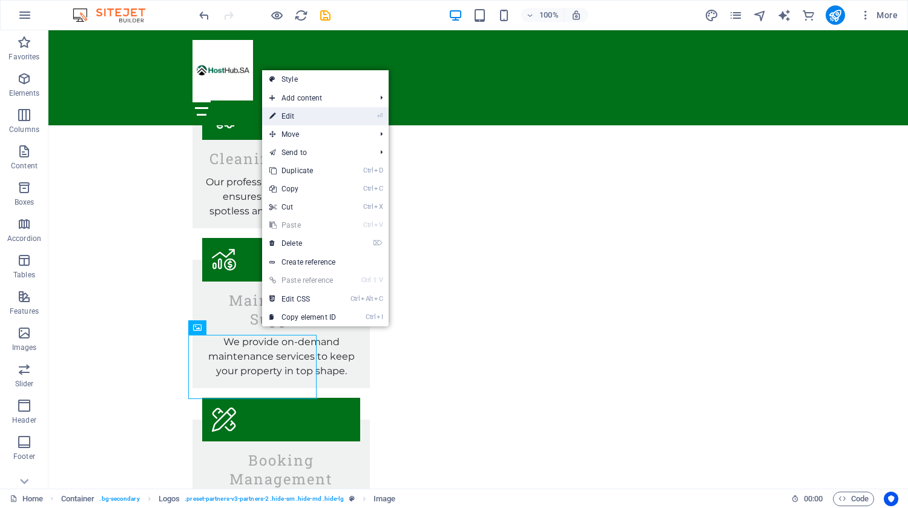
click at [312, 110] on link "⏎ Edit" at bounding box center [302, 116] width 81 height 18
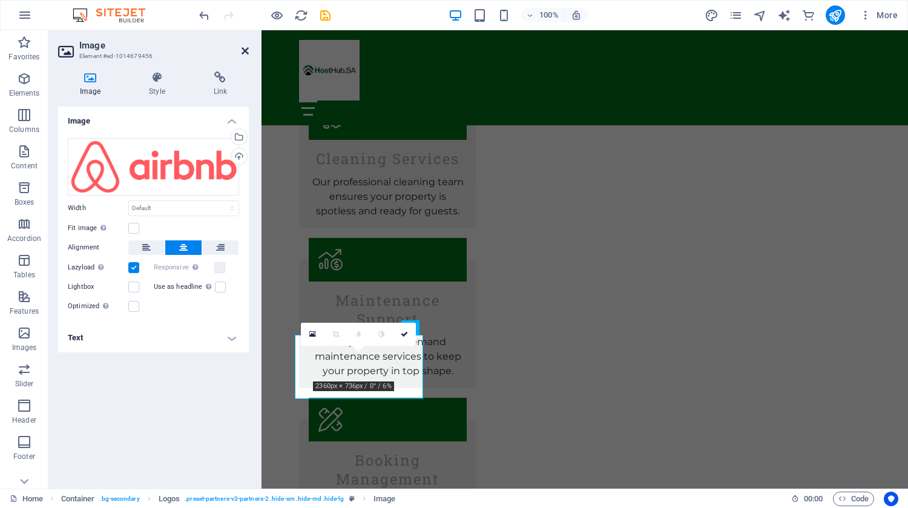
click at [246, 50] on icon at bounding box center [245, 51] width 7 height 10
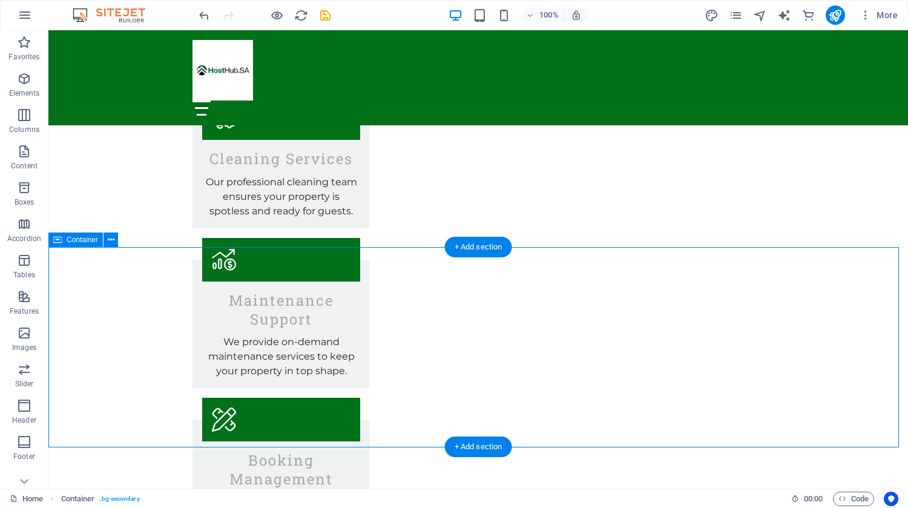
click at [110, 235] on icon at bounding box center [111, 240] width 7 height 13
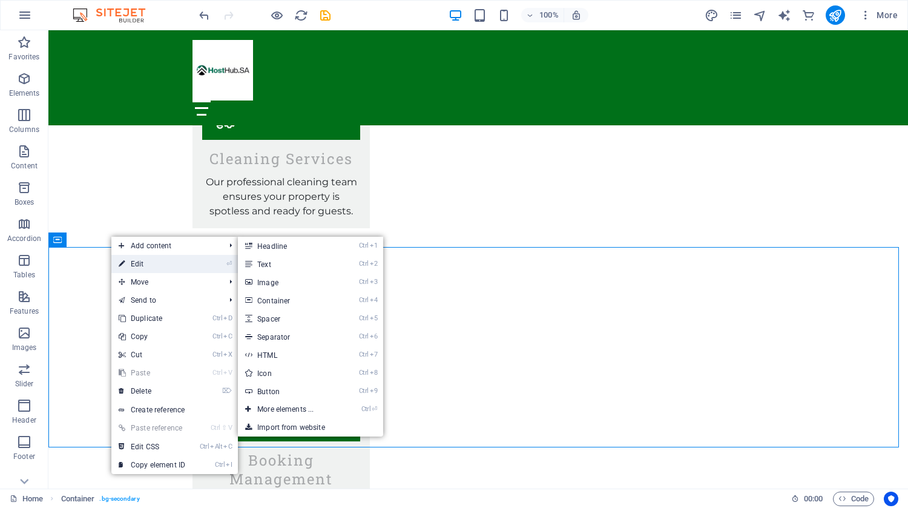
click at [145, 262] on link "⏎ Edit" at bounding box center [151, 264] width 81 height 18
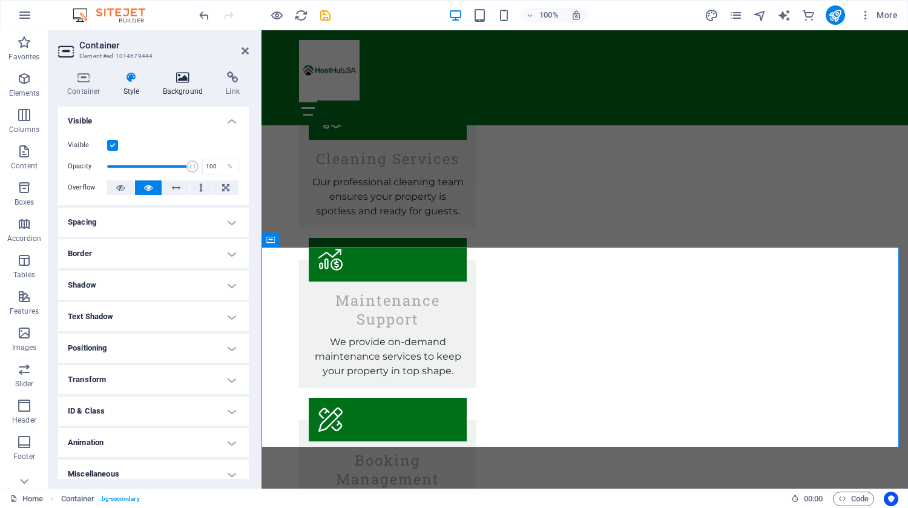
click at [189, 93] on h4 "Background" at bounding box center [186, 83] width 64 height 25
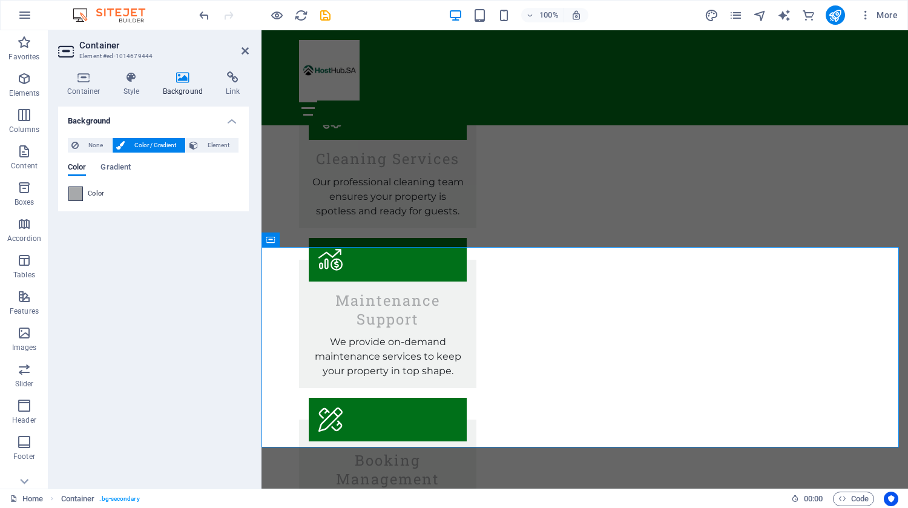
click at [76, 193] on span at bounding box center [75, 193] width 13 height 13
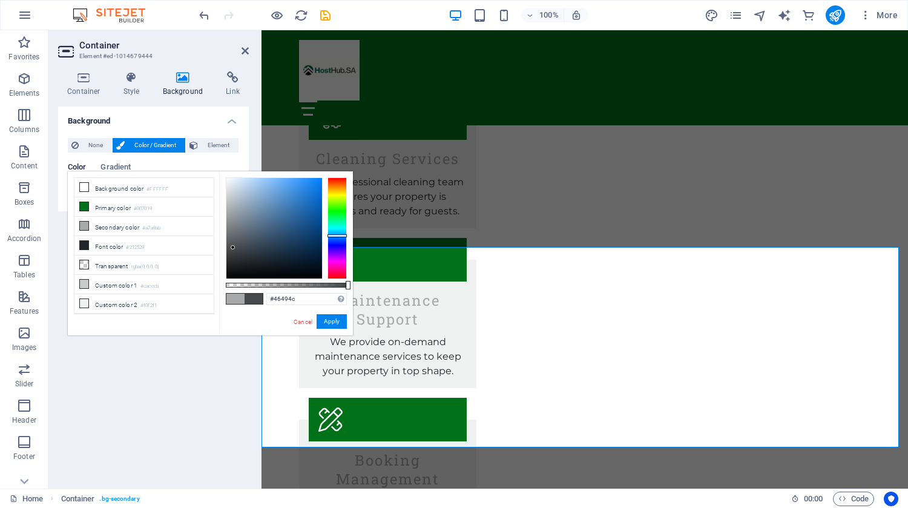
click at [233, 248] on div at bounding box center [274, 228] width 96 height 100
click at [327, 315] on button "Apply" at bounding box center [332, 321] width 30 height 15
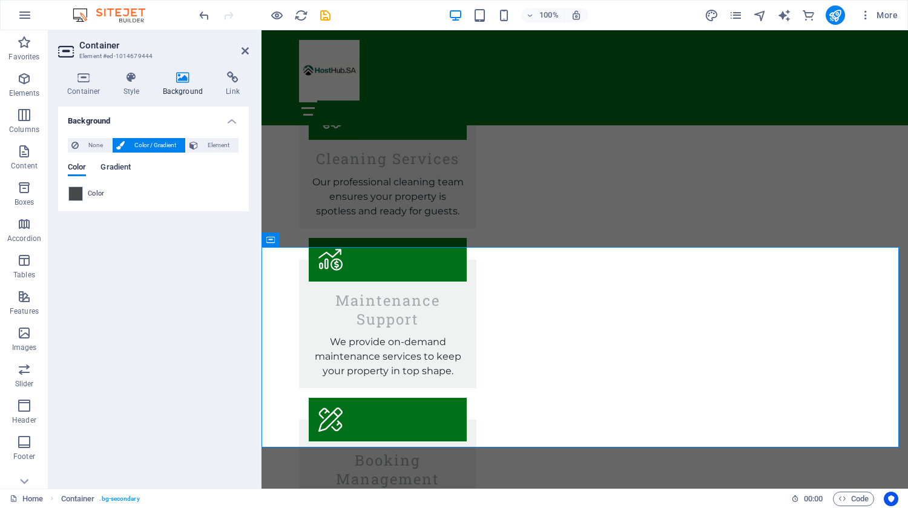
click at [118, 165] on span "Gradient" at bounding box center [115, 168] width 30 height 17
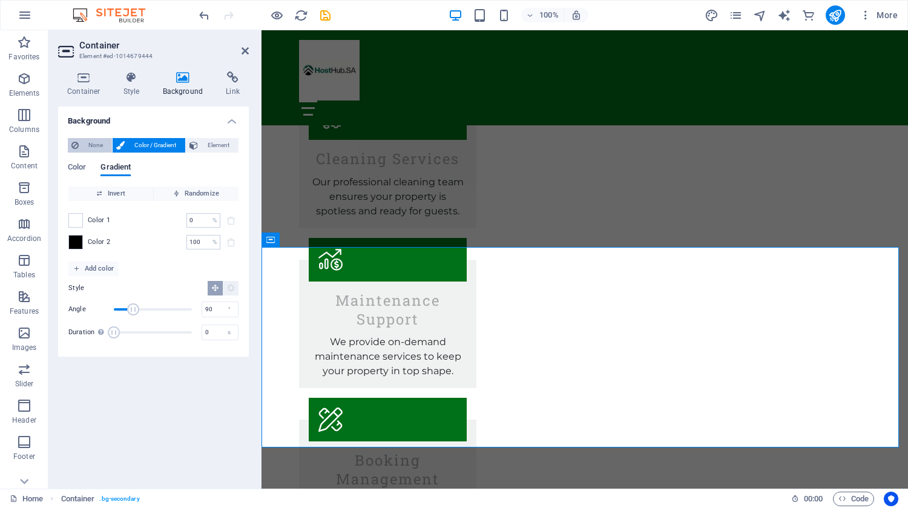
click at [85, 145] on span "None" at bounding box center [95, 145] width 26 height 15
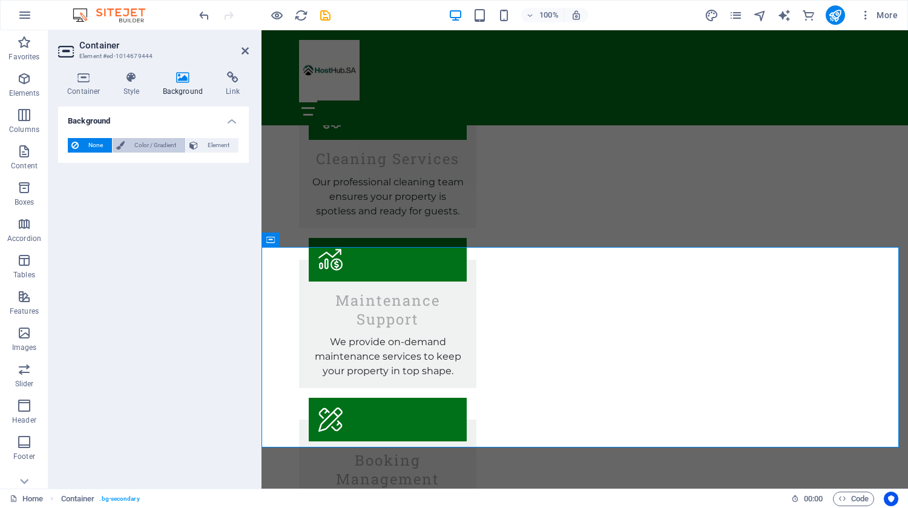
click at [163, 143] on span "Color / Gradient" at bounding box center [154, 145] width 53 height 15
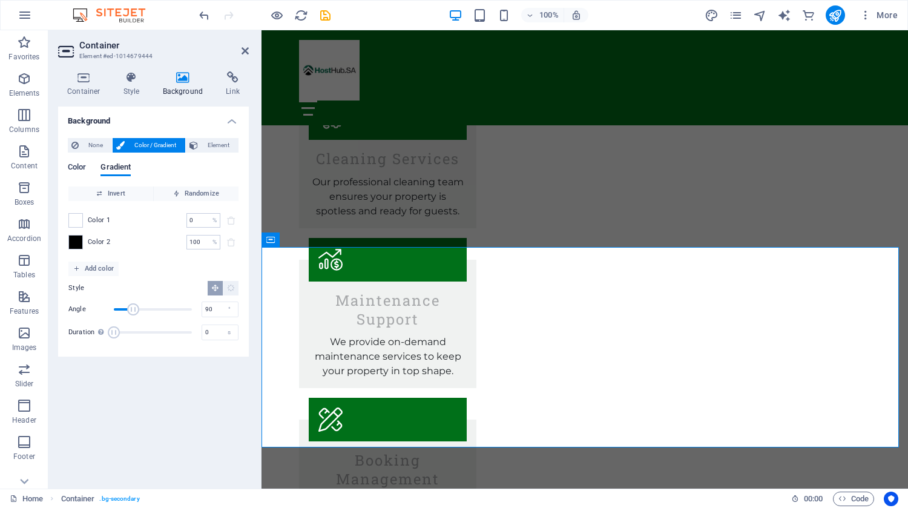
click at [83, 166] on span "Color" at bounding box center [77, 168] width 18 height 17
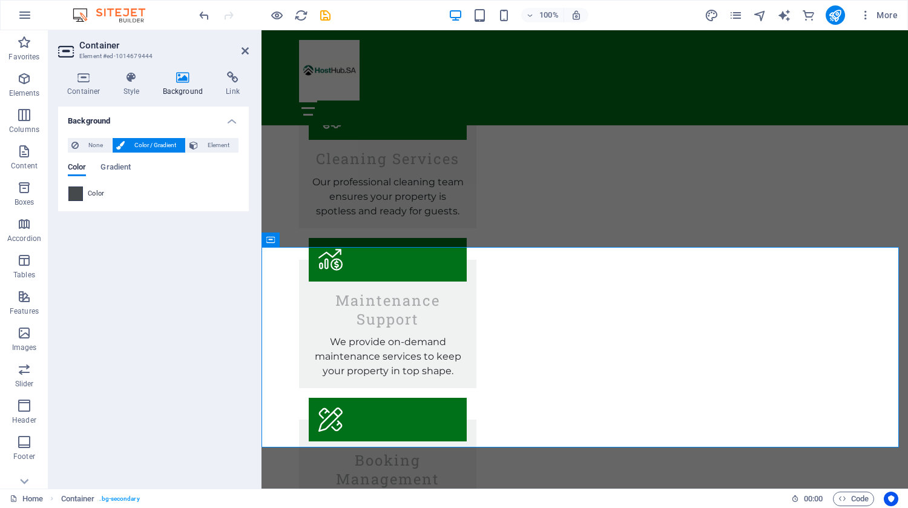
click at [82, 193] on span at bounding box center [75, 193] width 13 height 13
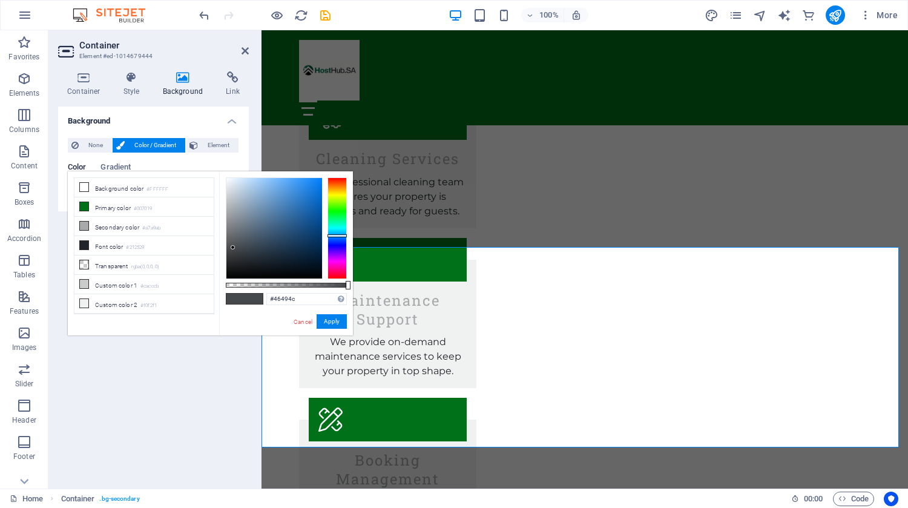
type input "#3b3c3d"
click at [229, 254] on div at bounding box center [274, 228] width 96 height 100
click at [217, 147] on span "Element" at bounding box center [218, 145] width 33 height 15
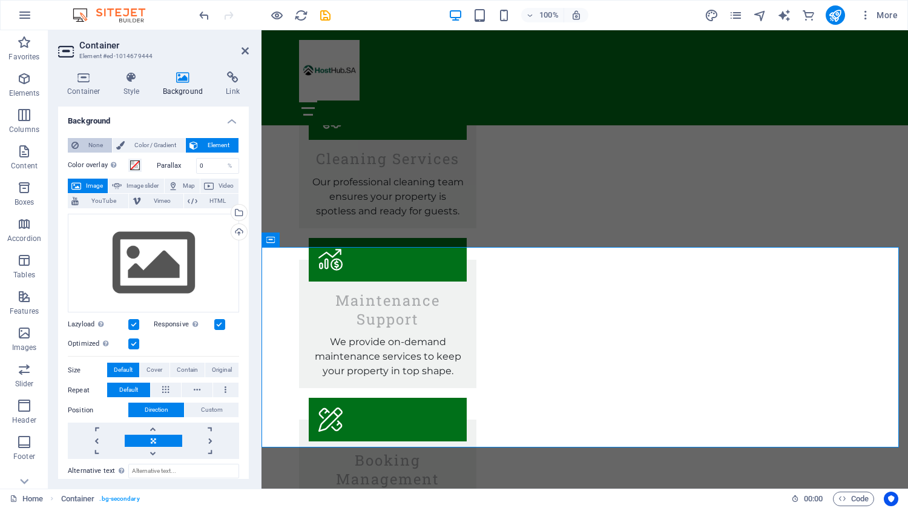
click at [91, 140] on span "None" at bounding box center [95, 145] width 26 height 15
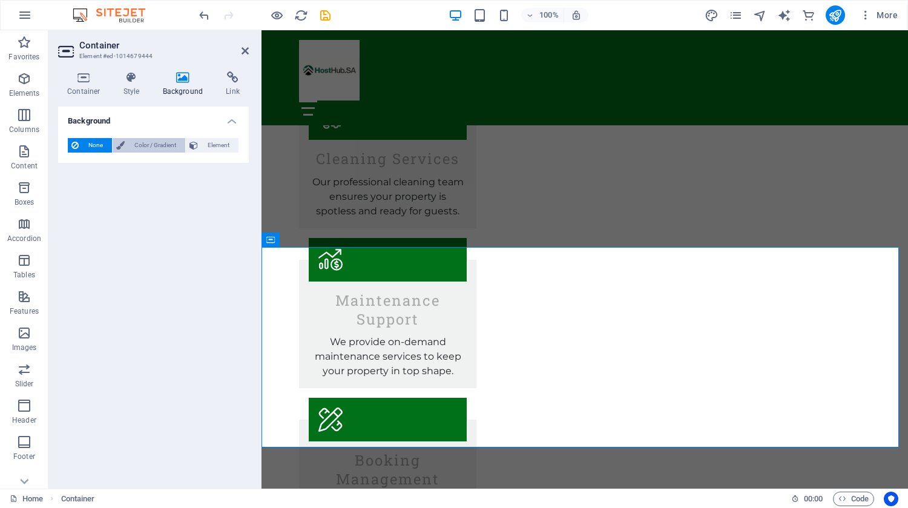
click at [141, 142] on span "Color / Gradient" at bounding box center [154, 145] width 53 height 15
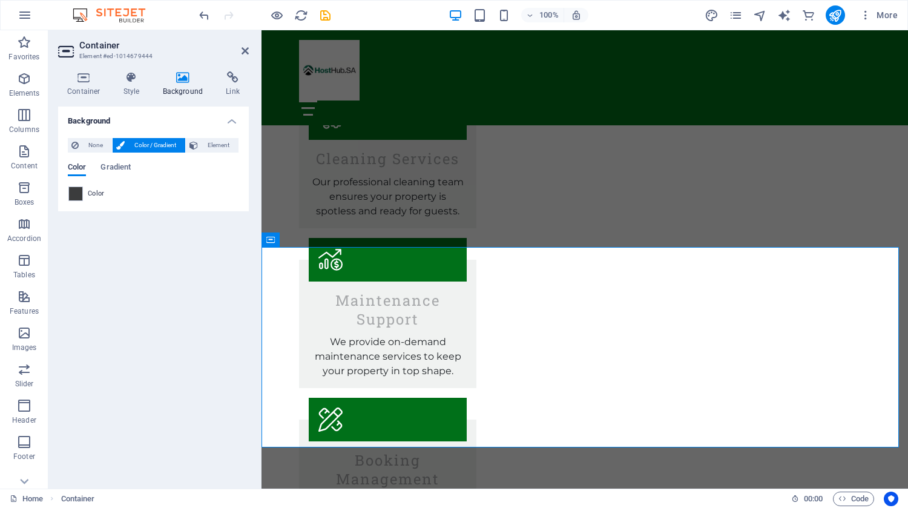
click at [84, 166] on span "Color" at bounding box center [77, 168] width 18 height 17
click at [140, 80] on icon at bounding box center [131, 77] width 35 height 12
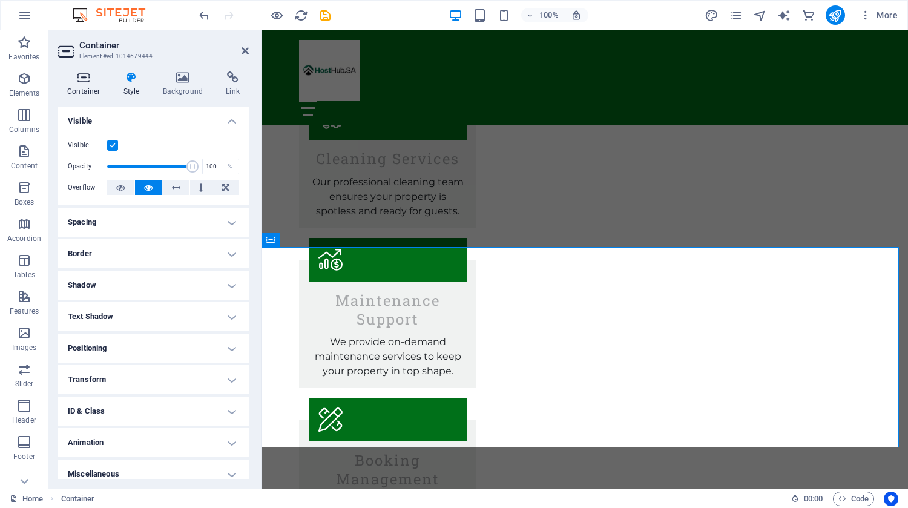
click at [88, 79] on icon at bounding box center [83, 77] width 51 height 12
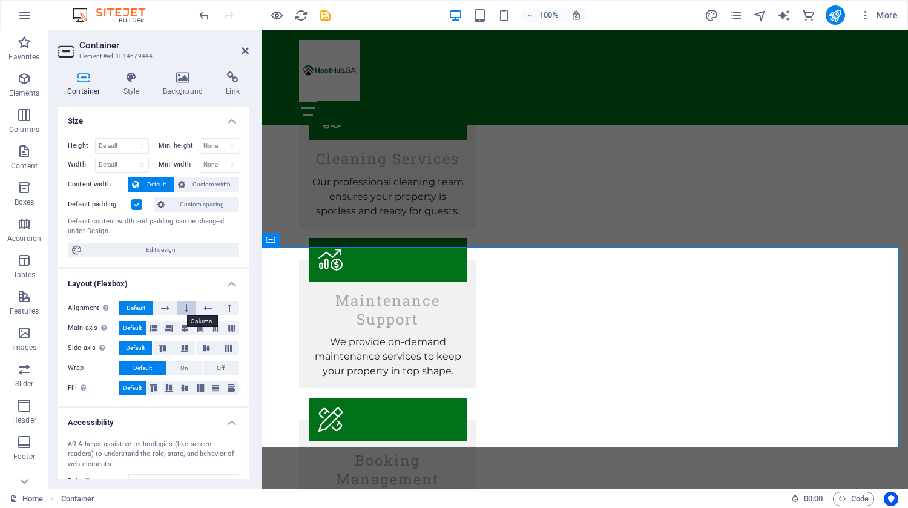
click at [188, 303] on button at bounding box center [186, 308] width 18 height 15
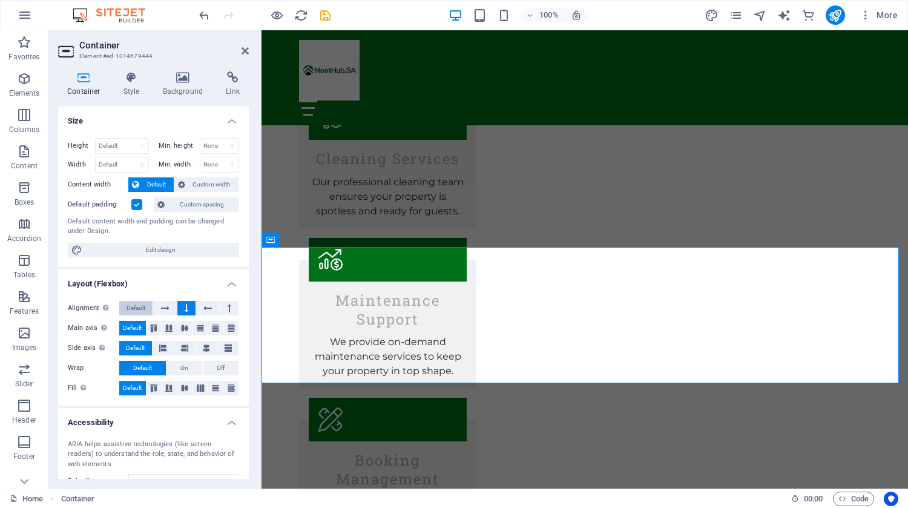
click at [145, 305] on span "Default" at bounding box center [136, 308] width 19 height 15
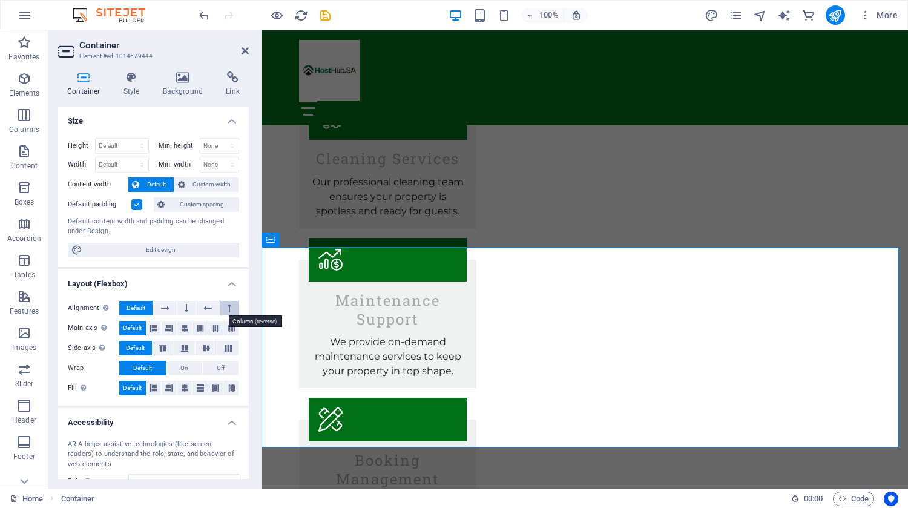
click at [223, 307] on button at bounding box center [229, 308] width 18 height 15
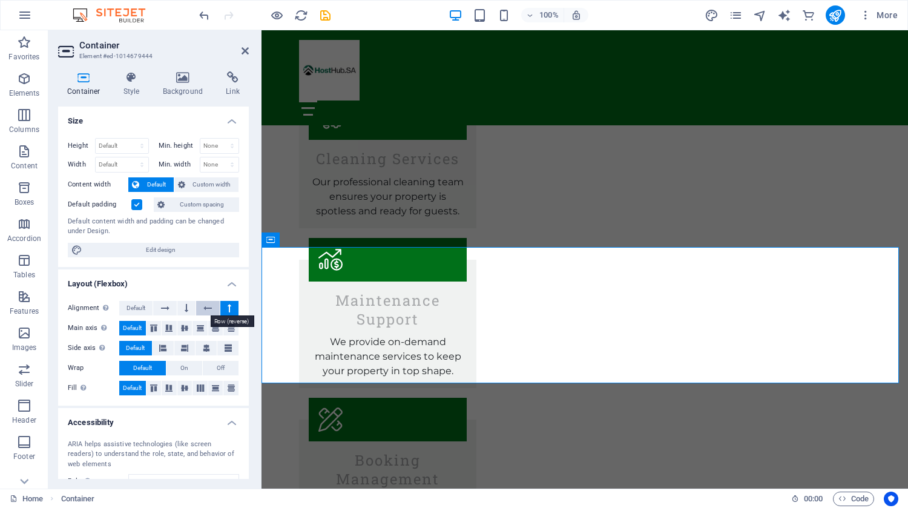
click at [199, 305] on button at bounding box center [207, 308] width 23 height 15
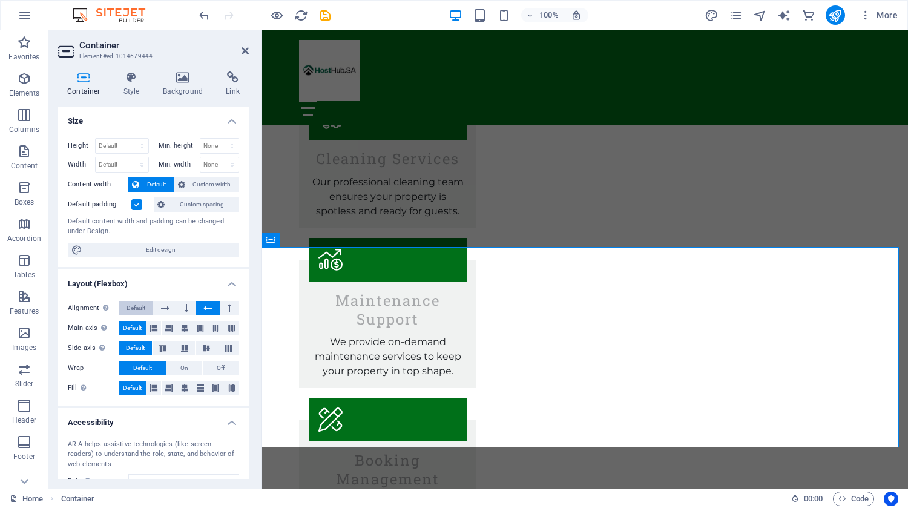
click at [143, 306] on span "Default" at bounding box center [136, 308] width 19 height 15
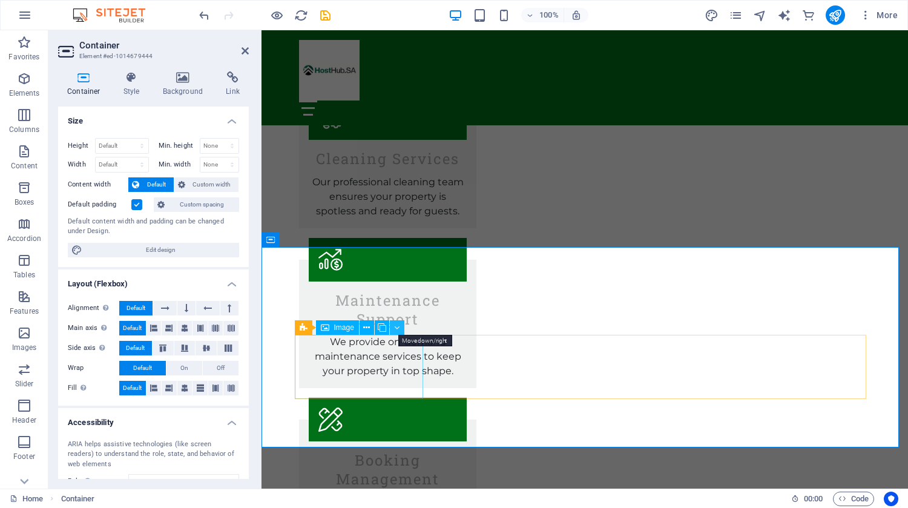
click at [395, 323] on icon at bounding box center [396, 327] width 5 height 13
click at [308, 311] on div "Spacer" at bounding box center [318, 309] width 46 height 15
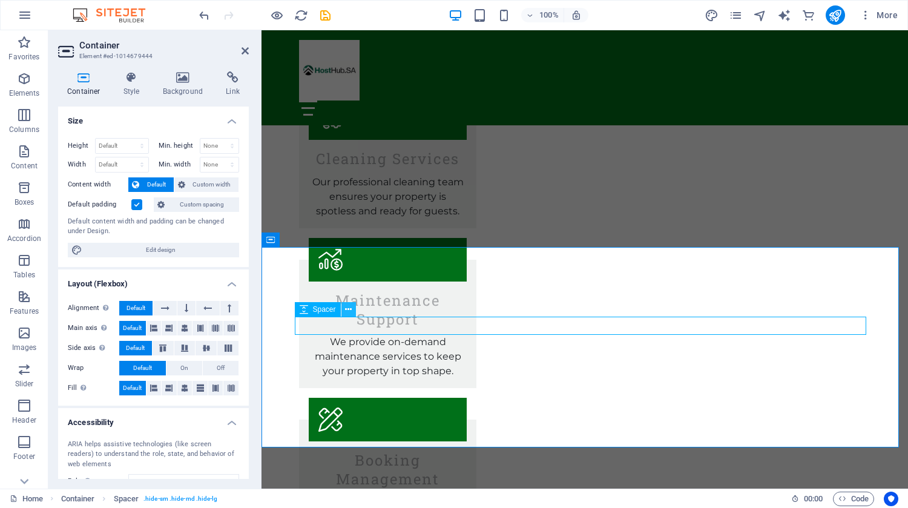
click at [353, 308] on button at bounding box center [348, 309] width 15 height 15
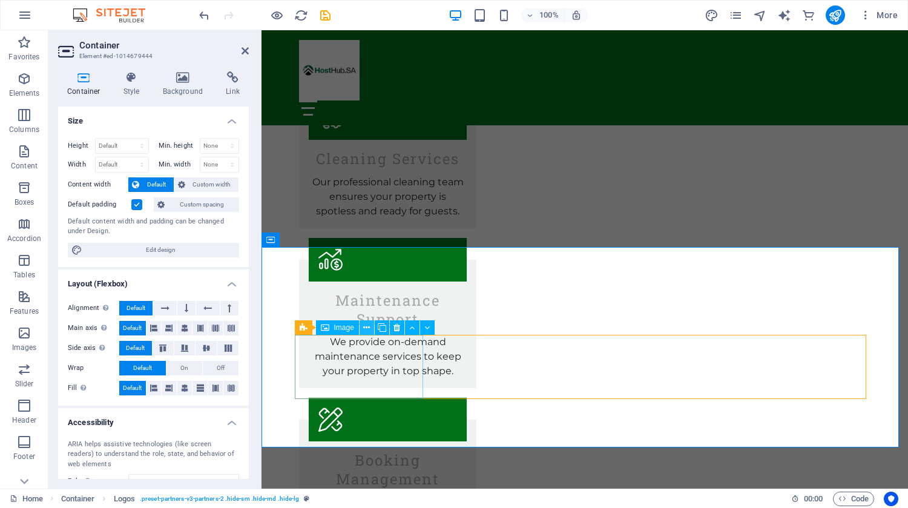
click at [365, 328] on icon at bounding box center [366, 327] width 7 height 13
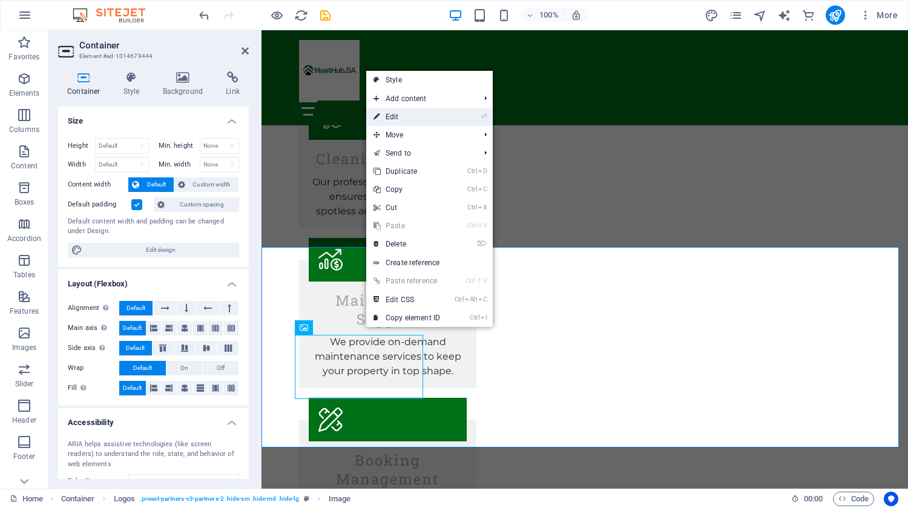
click at [414, 116] on link "⏎ Edit" at bounding box center [406, 117] width 81 height 18
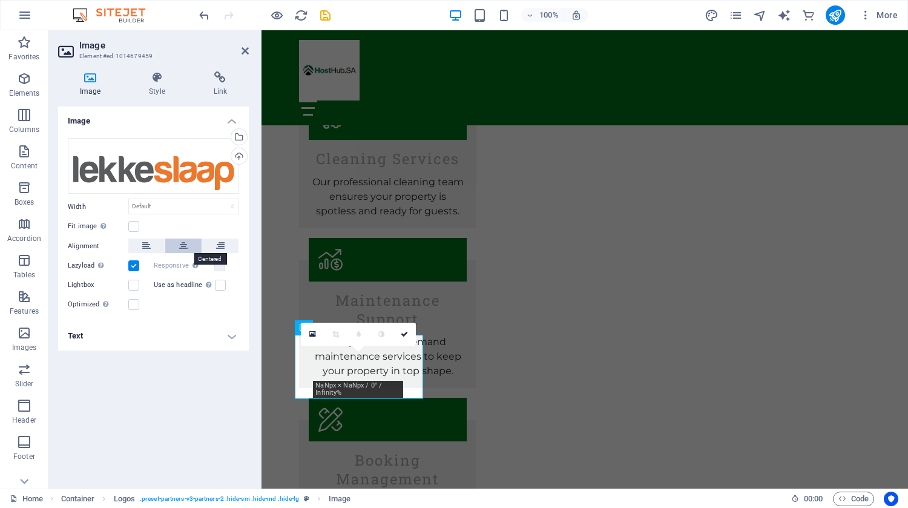
click at [186, 242] on icon at bounding box center [183, 246] width 8 height 15
click at [406, 329] on link at bounding box center [404, 334] width 23 height 23
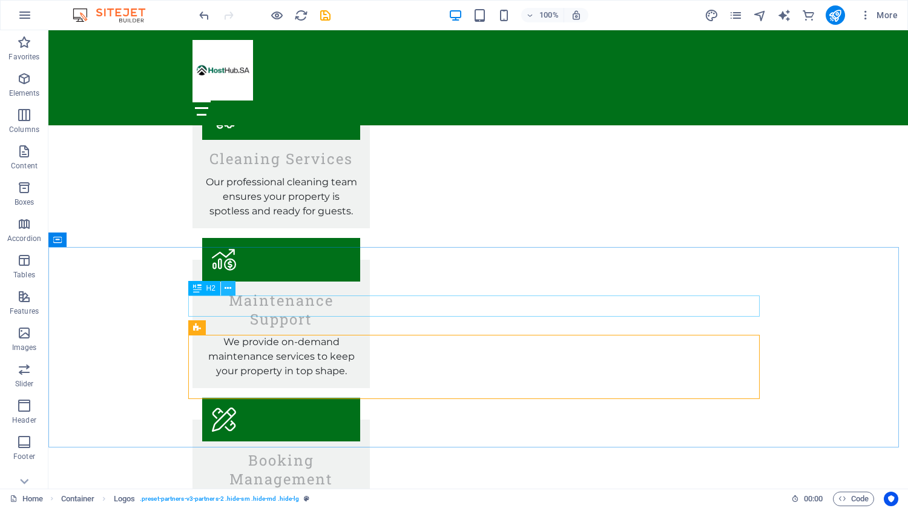
click at [230, 288] on icon at bounding box center [228, 288] width 7 height 13
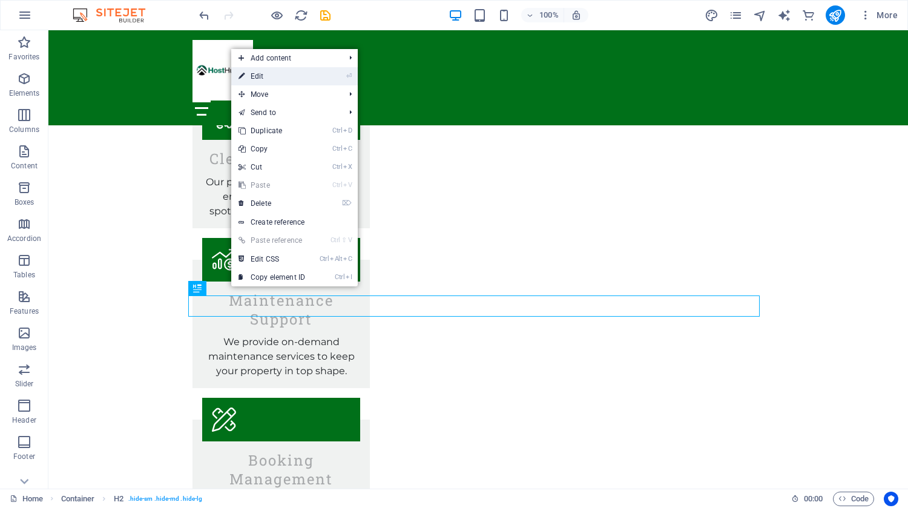
click at [275, 78] on link "⏎ Edit" at bounding box center [271, 76] width 81 height 18
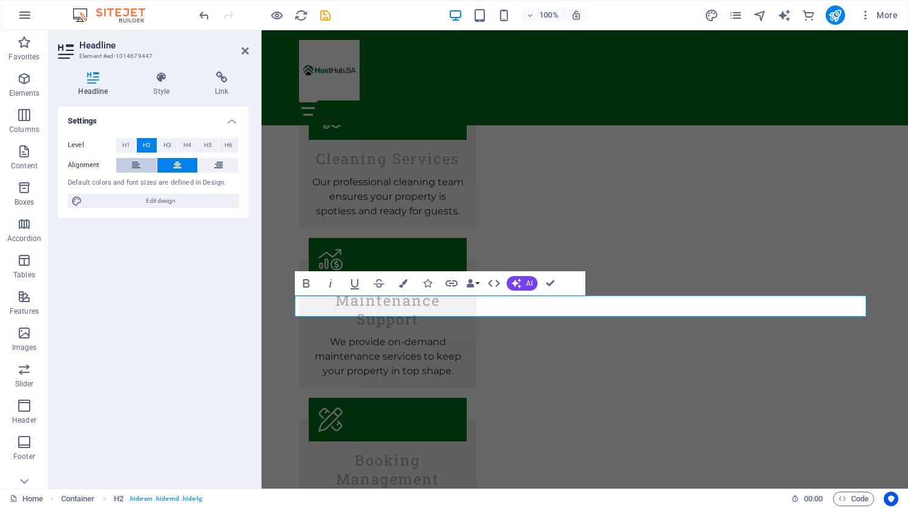
click at [139, 161] on icon at bounding box center [136, 165] width 8 height 15
click at [176, 159] on icon at bounding box center [177, 165] width 8 height 15
